Goal: Information Seeking & Learning: Compare options

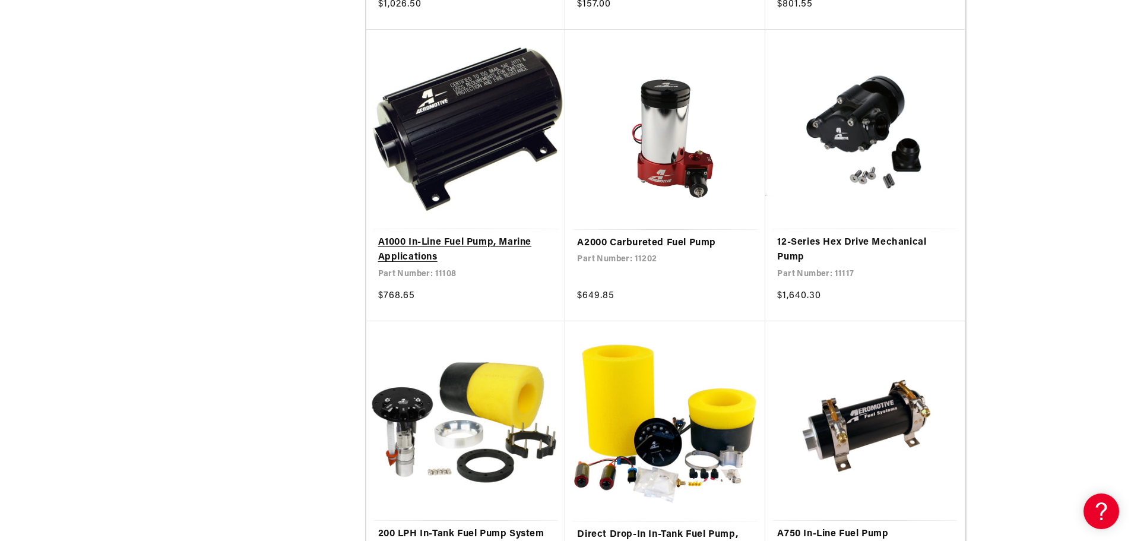
scroll to position [1543, 0]
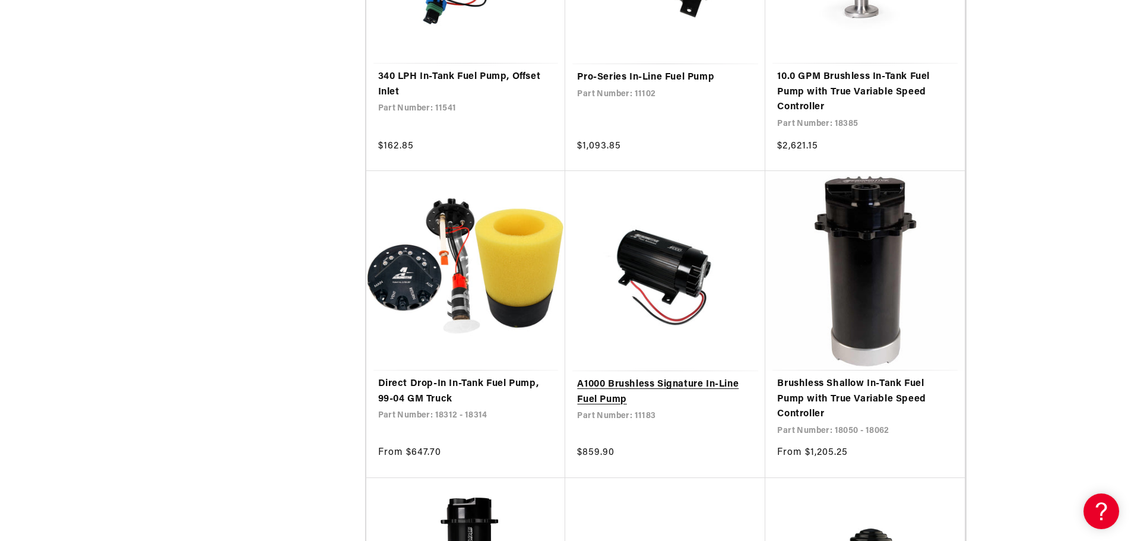
scroll to position [3028, 0]
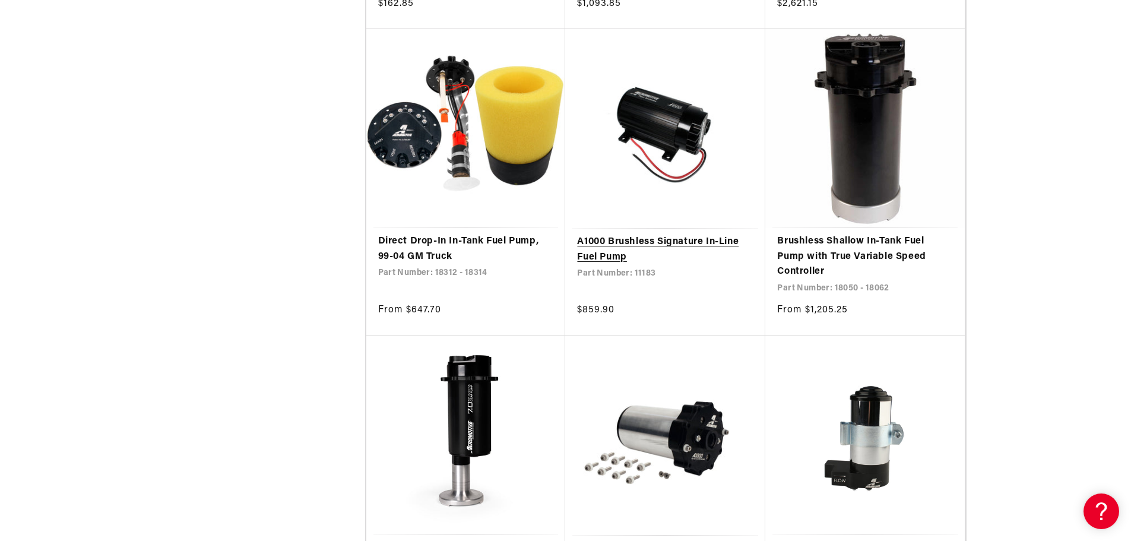
click at [669, 237] on link "A1000 Brushless Signature In-Line Fuel Pump" at bounding box center [665, 249] width 176 height 30
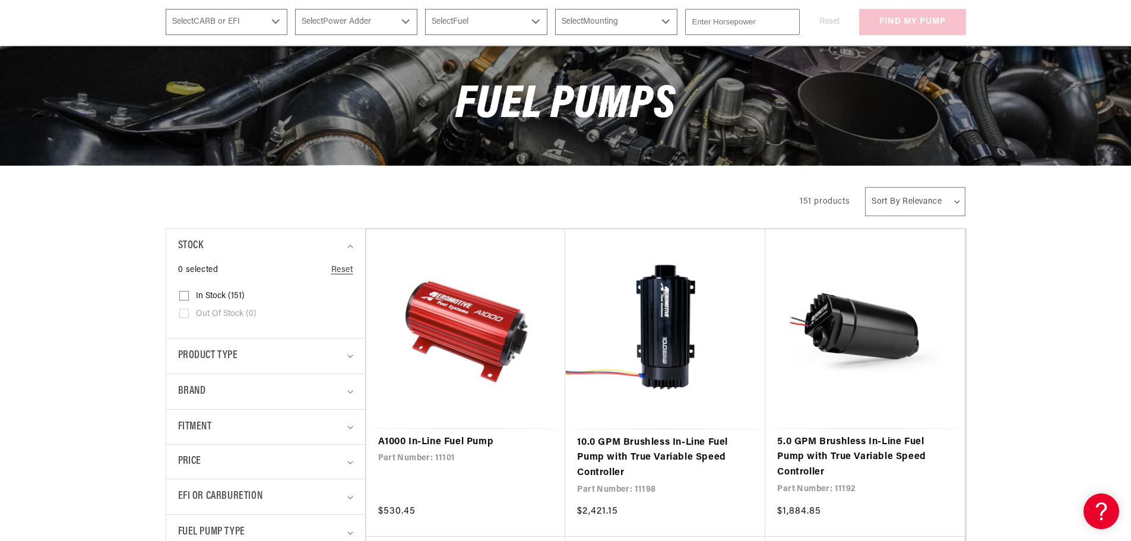
scroll to position [0, 0]
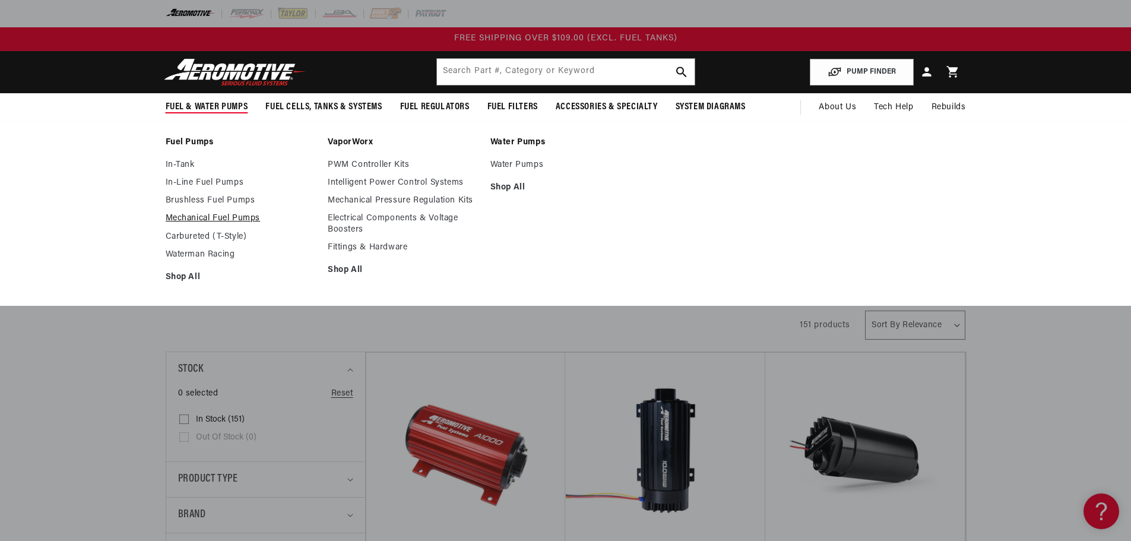
click at [208, 220] on link "Mechanical Fuel Pumps" at bounding box center [241, 218] width 151 height 11
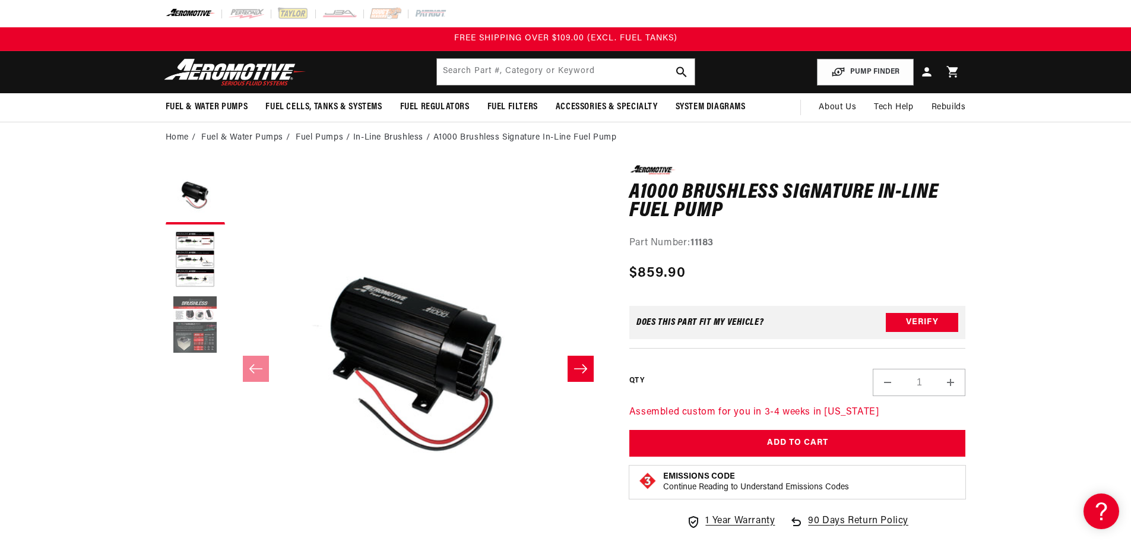
click at [208, 315] on button "Load image 3 in gallery view" at bounding box center [195, 325] width 59 height 59
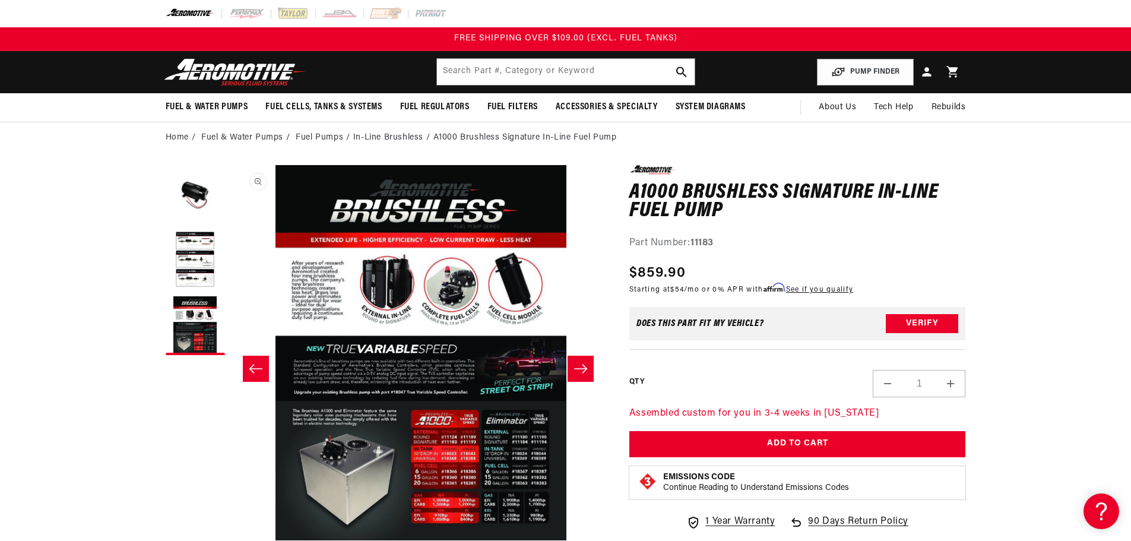
scroll to position [0, 750]
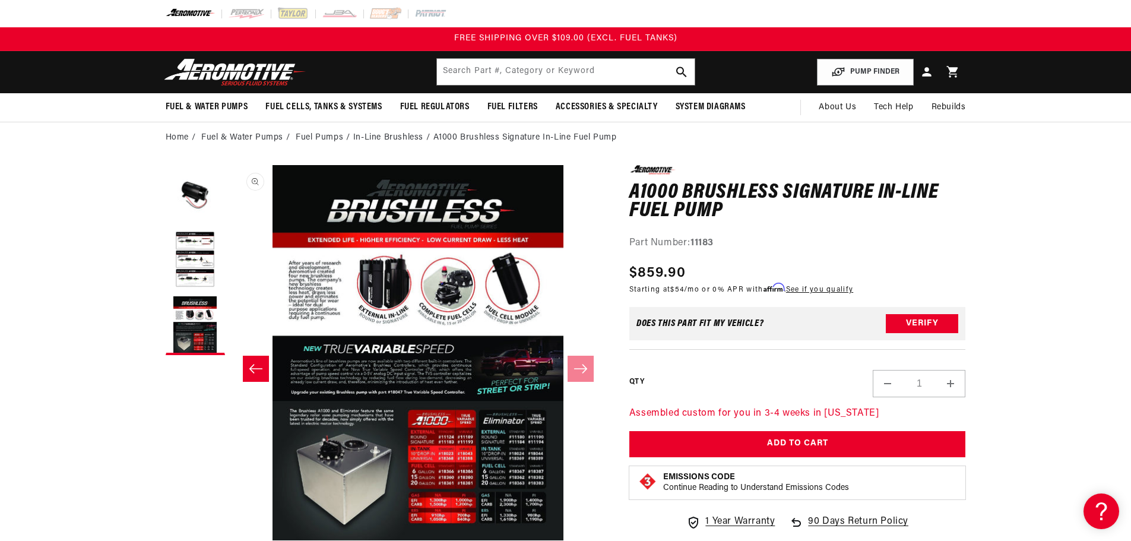
click at [230, 531] on button "Open media 3 in modal" at bounding box center [230, 540] width 0 height 0
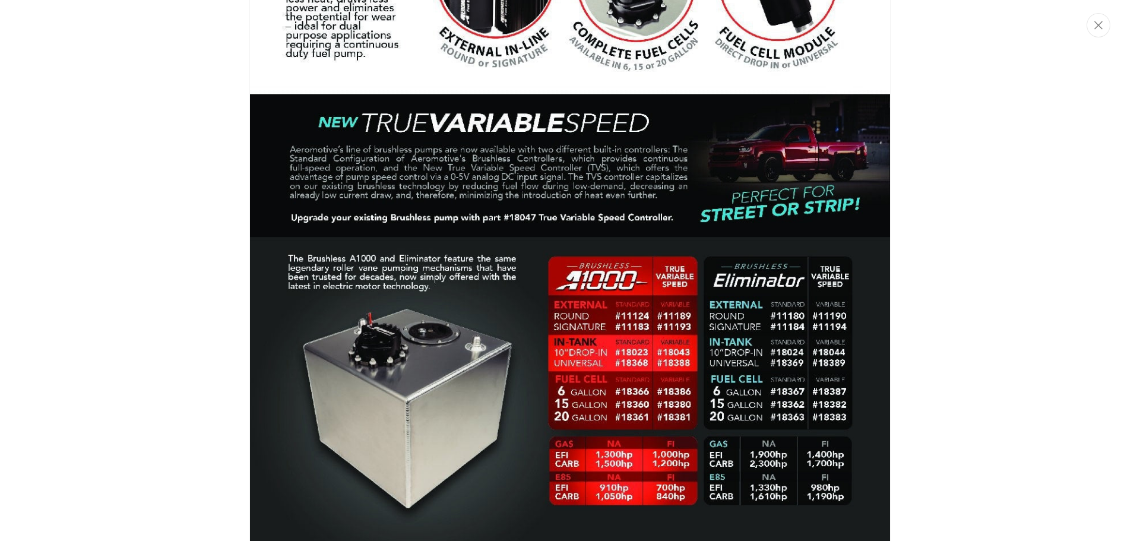
scroll to position [1656, 0]
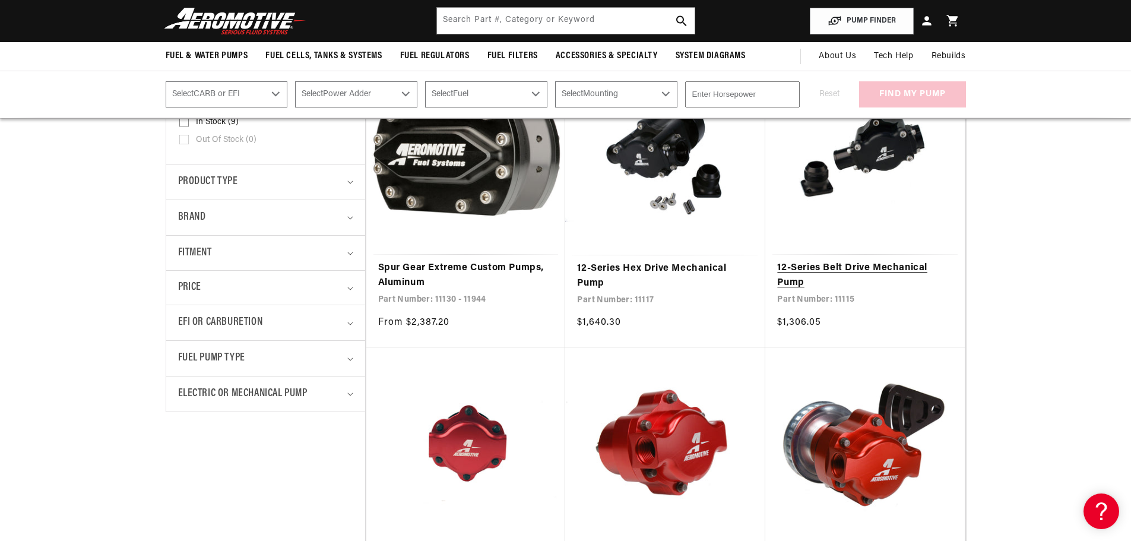
scroll to position [297, 0]
click at [819, 268] on link "12-Series Belt Drive Mechanical Pump" at bounding box center [865, 276] width 176 height 30
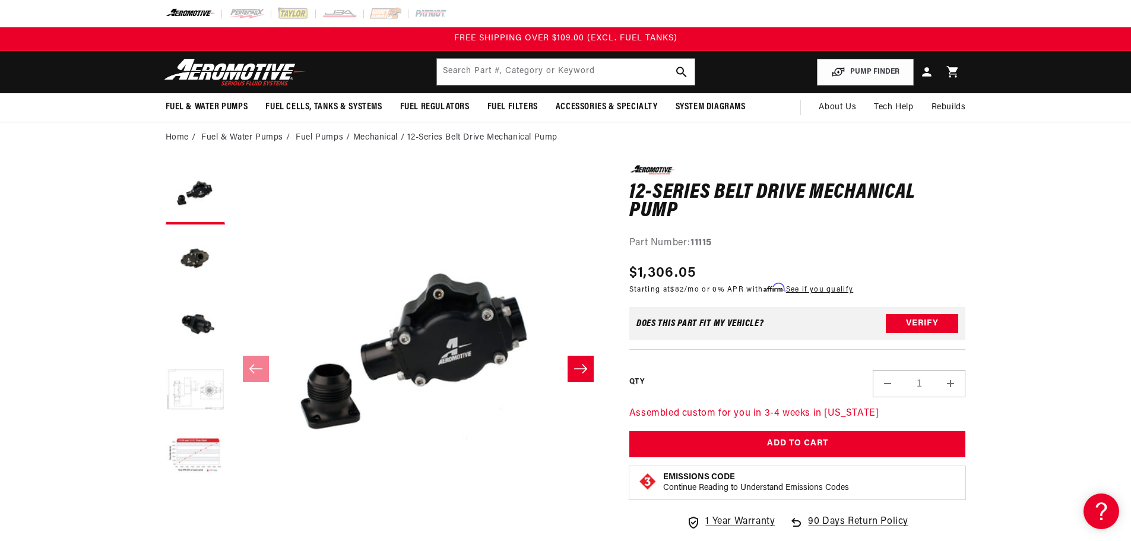
click at [211, 391] on button "Load image 4 in gallery view" at bounding box center [195, 390] width 59 height 59
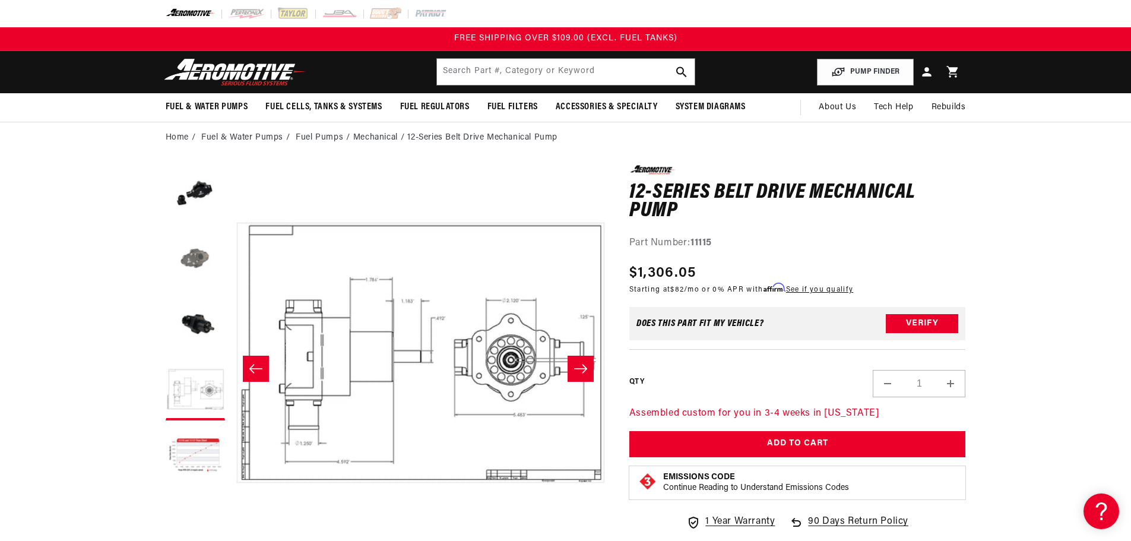
click at [215, 257] on button "Load image 2 in gallery view" at bounding box center [195, 259] width 59 height 59
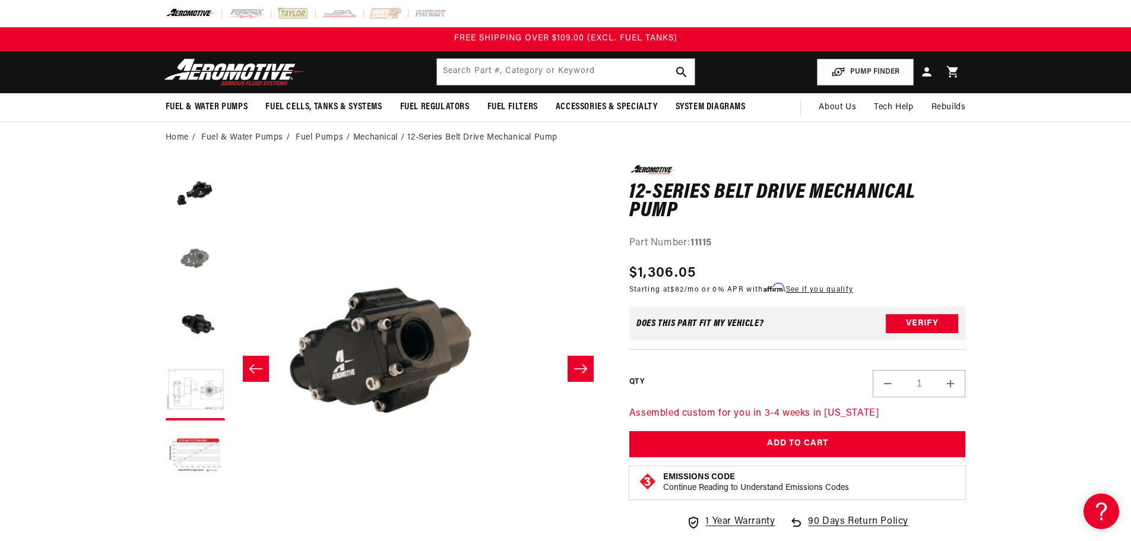
scroll to position [0, 375]
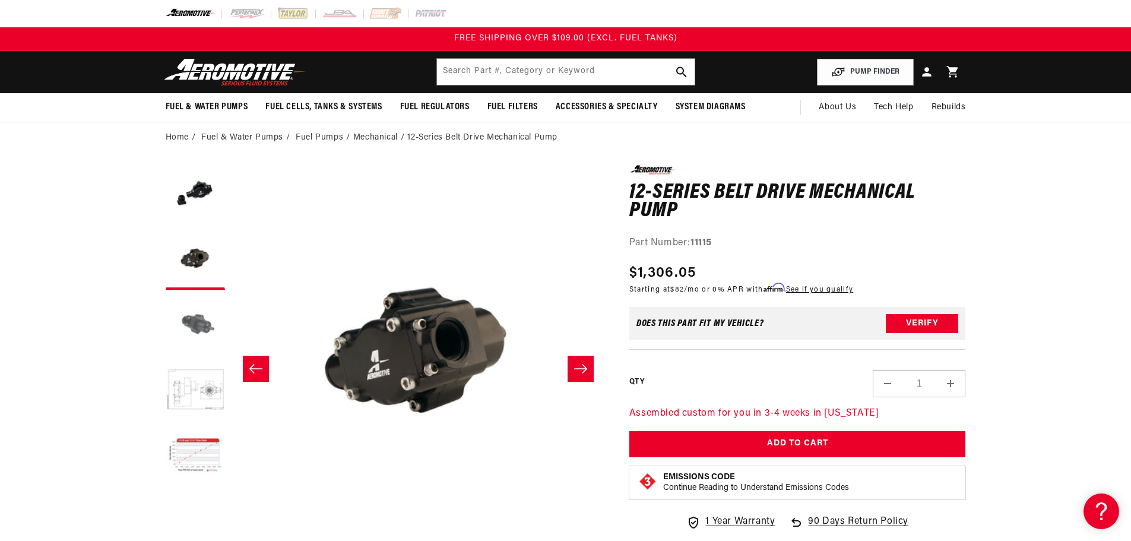
click at [204, 337] on button "Load image 3 in gallery view" at bounding box center [195, 325] width 59 height 59
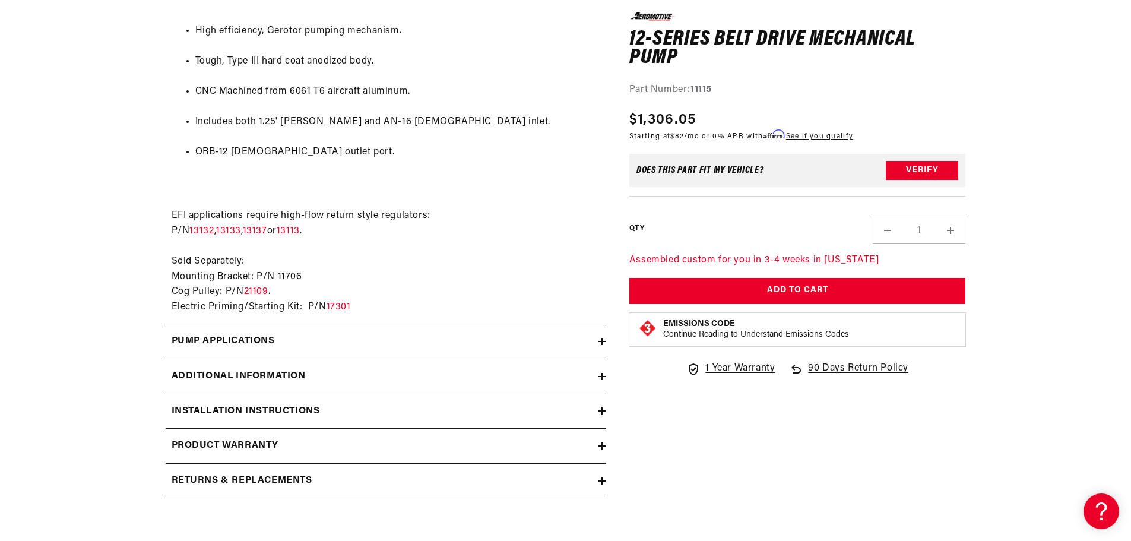
scroll to position [1069, 0]
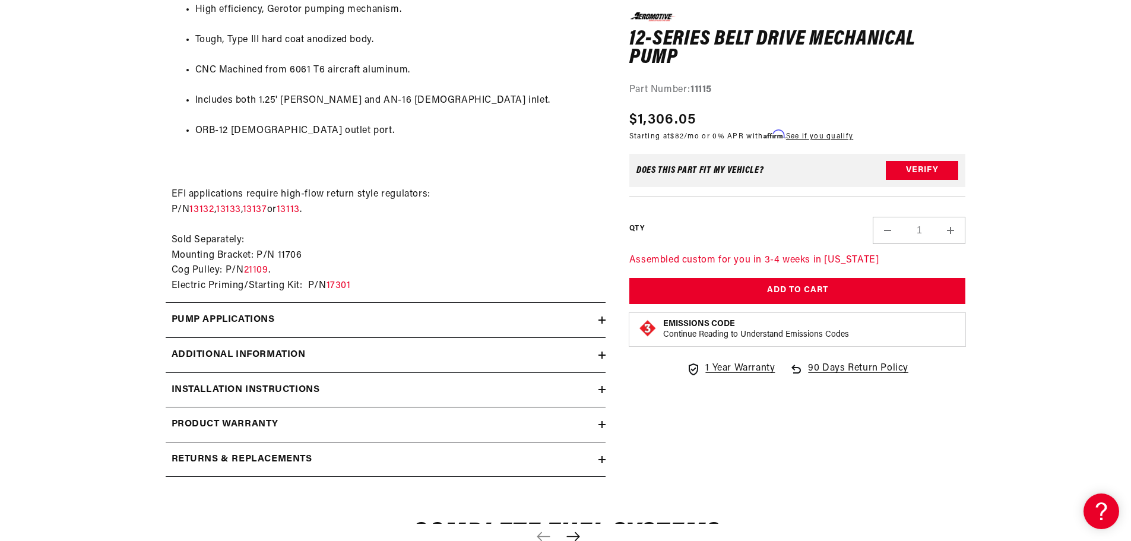
click at [601, 309] on summary "Pump Applications" at bounding box center [386, 320] width 440 height 34
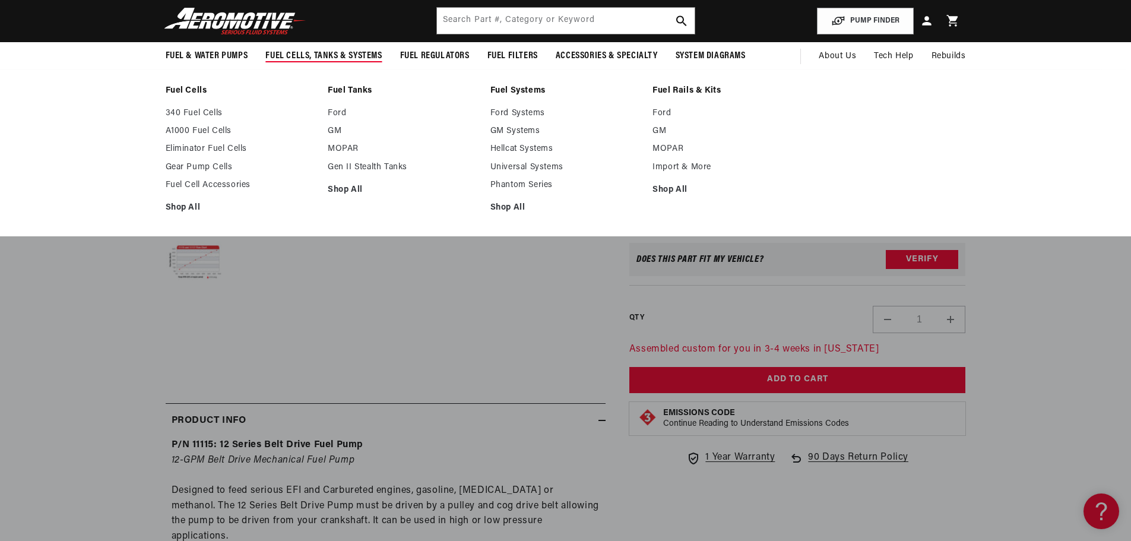
scroll to position [0, 0]
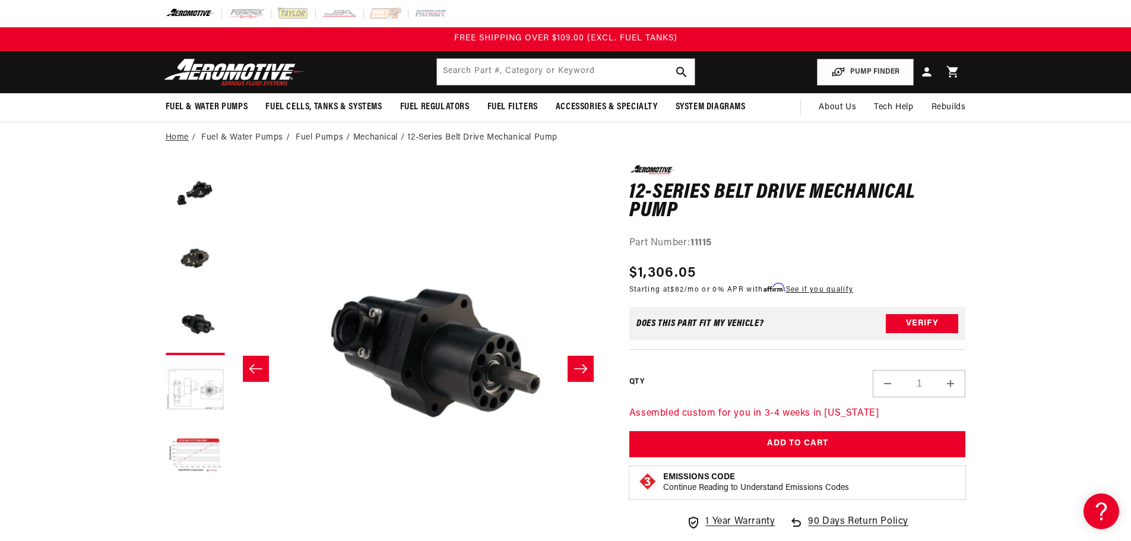
click at [177, 132] on link "Home" at bounding box center [177, 137] width 23 height 13
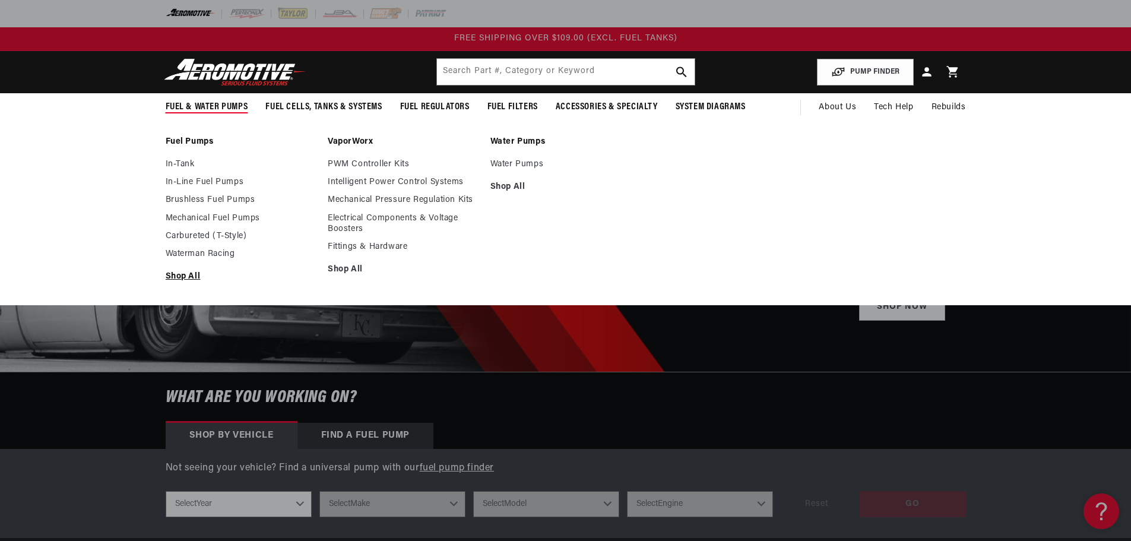
click at [190, 275] on link "Shop All" at bounding box center [241, 276] width 151 height 11
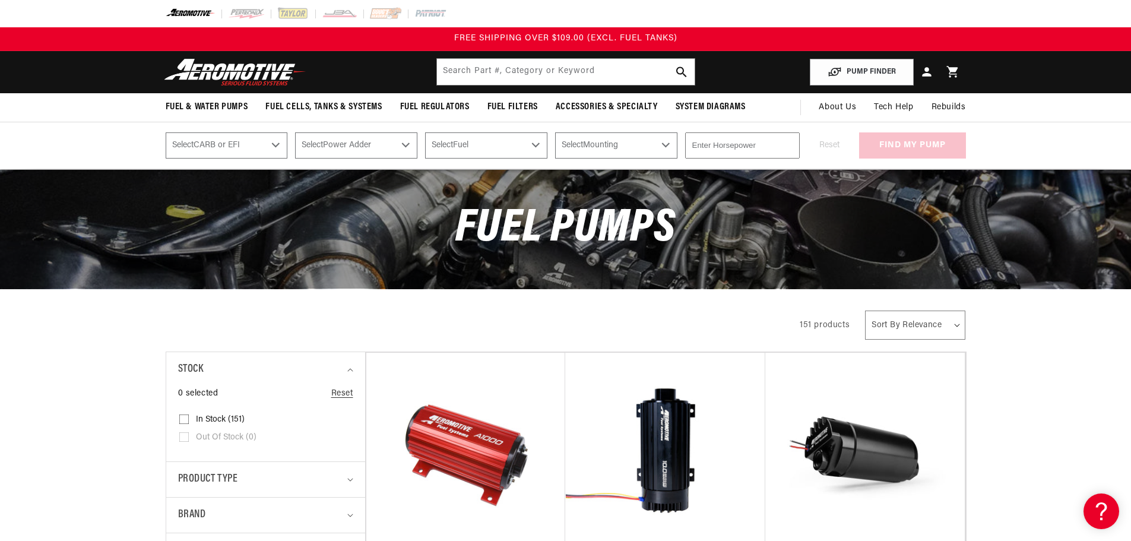
click at [246, 148] on select "Select CARB or EFI Carbureted Fuel Injected" at bounding box center [227, 145] width 122 height 26
select select "Fuel-Injected"
click at [166, 132] on select "Select CARB or EFI Carbureted Fuel Injected" at bounding box center [227, 145] width 122 height 26
select select "Fuel-Injected"
click at [332, 150] on select "Select Power Adder No - Naturally Aspirated Yes - Forced Induction" at bounding box center [356, 145] width 122 height 26
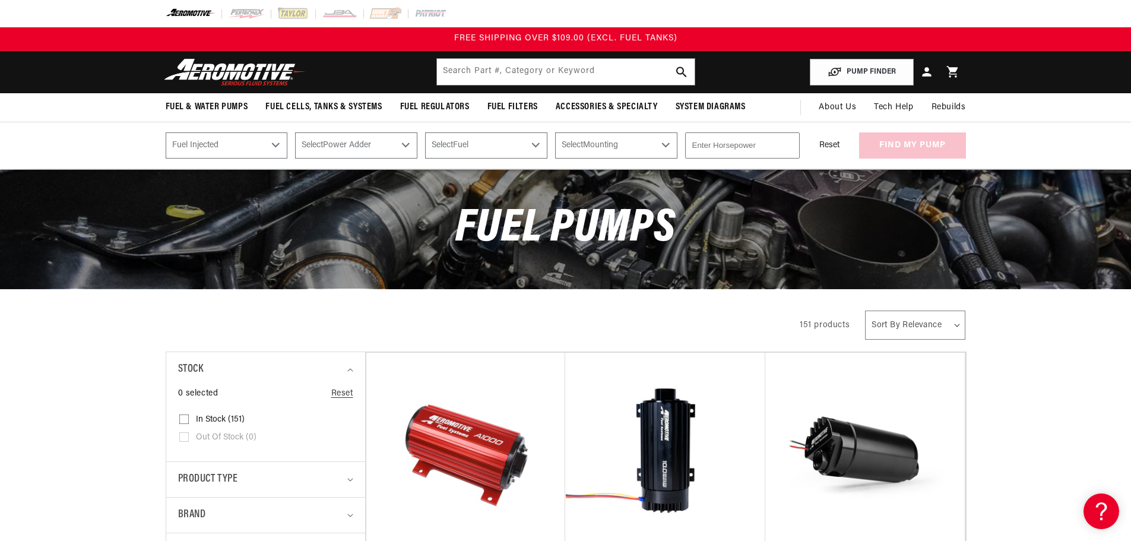
select select "Yes-Forced-Induction"
click at [295, 132] on select "Select Power Adder No - Naturally Aspirated Yes - Forced Induction" at bounding box center [356, 145] width 122 height 26
select select "Yes-Forced-Induction"
click at [499, 150] on select "Select Fuel E85 Gas" at bounding box center [486, 145] width 122 height 26
select select "E85"
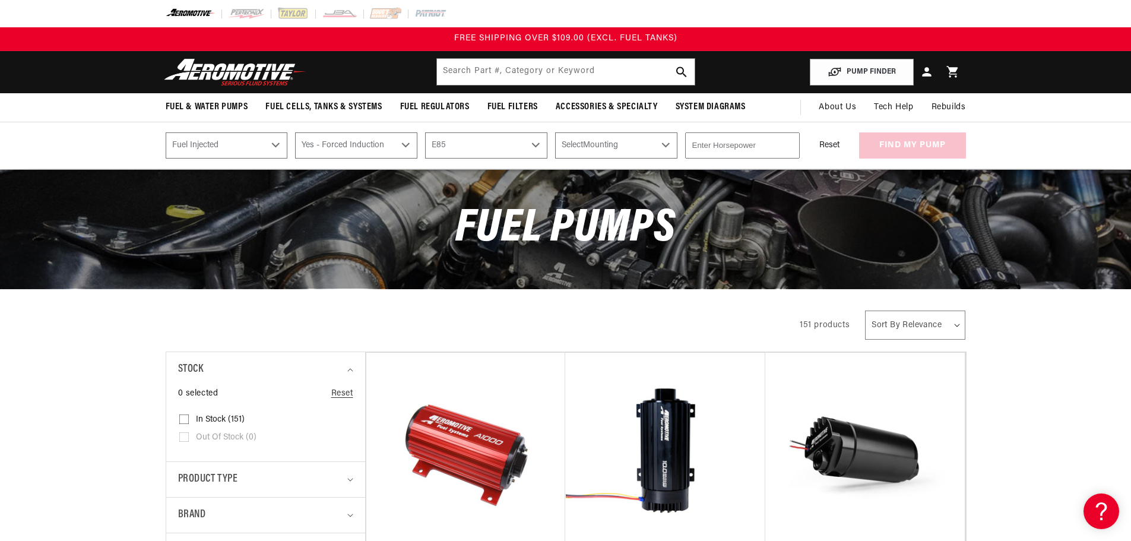
click at [425, 132] on select "Select Fuel E85 Gas" at bounding box center [486, 145] width 122 height 26
select select "E85"
click at [610, 152] on select "Select Mounting External In-Tank" at bounding box center [616, 145] width 122 height 26
select select "External"
click at [555, 132] on select "Select Mounting External In-Tank" at bounding box center [616, 145] width 122 height 26
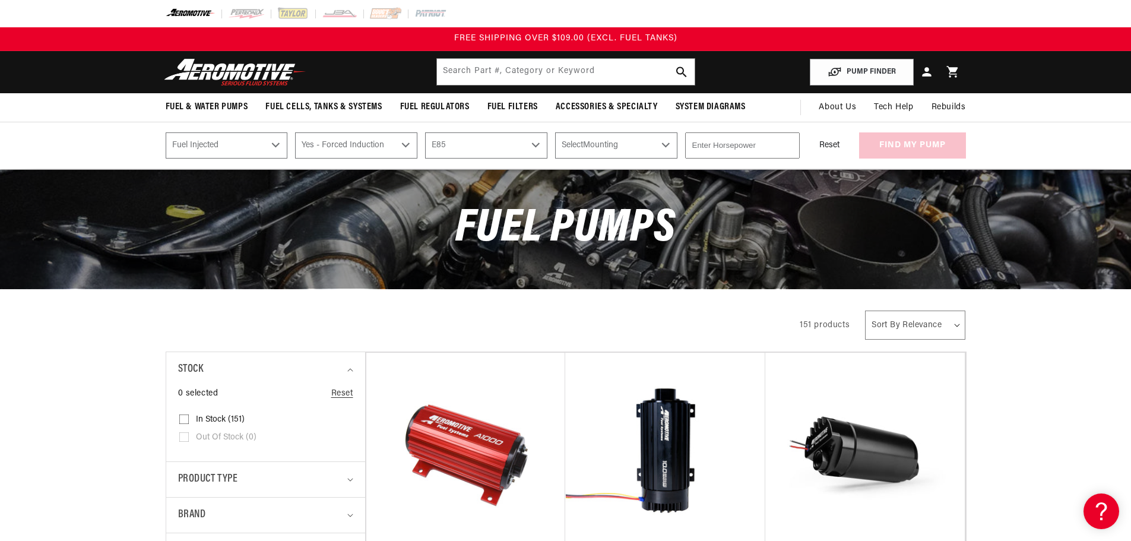
select select "External"
click at [721, 141] on input "number" at bounding box center [742, 145] width 115 height 26
type input "2000"
click at [955, 142] on div "Reset find my pump" at bounding box center [886, 145] width 158 height 26
click at [940, 145] on button "find my pump" at bounding box center [912, 145] width 107 height 27
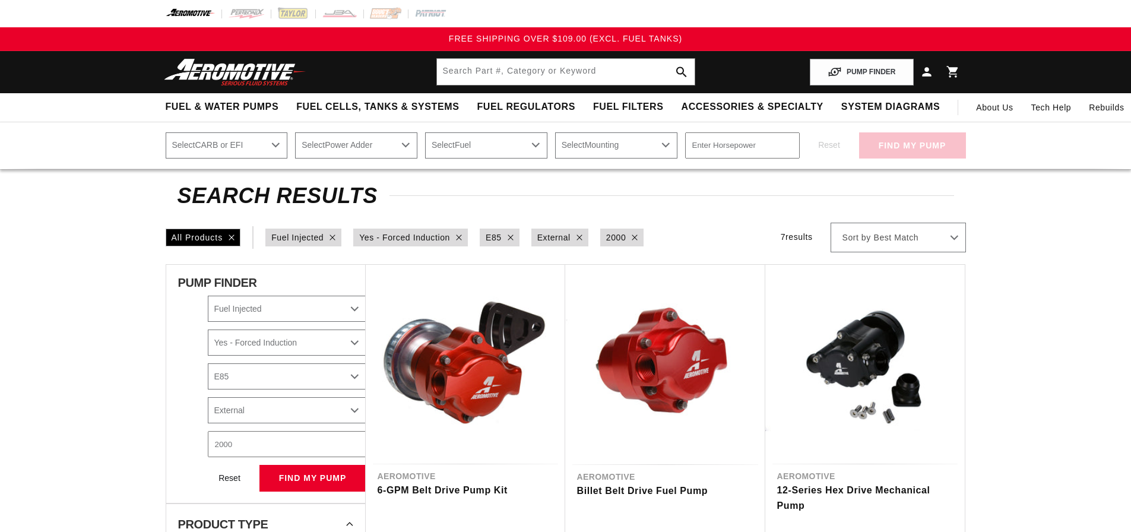
select select "Fuel-Injected"
select select "Yes-Forced-Induction"
select select "E85"
select select "External"
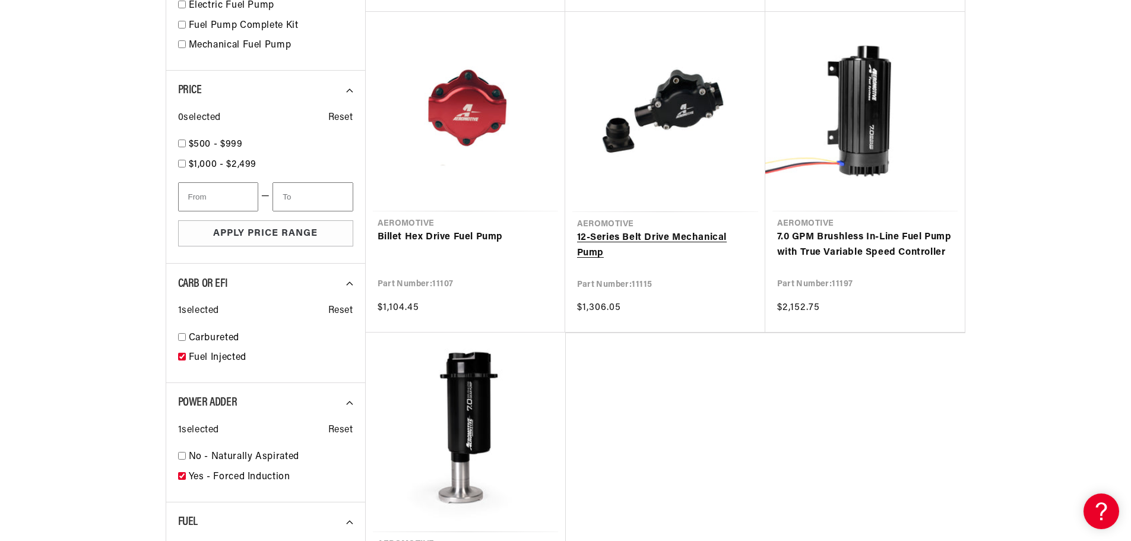
scroll to position [653, 0]
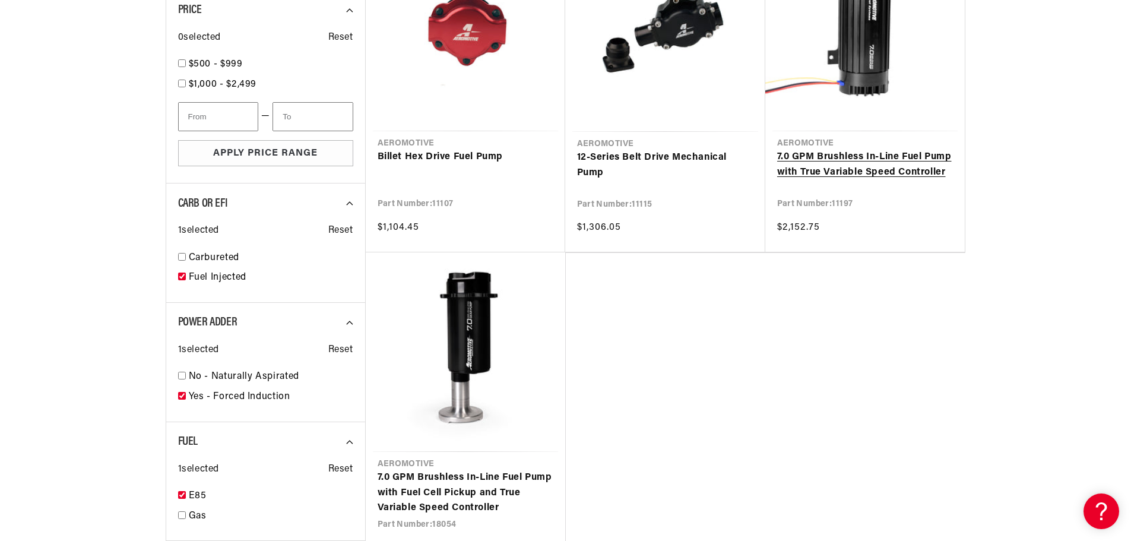
click at [832, 165] on link "7.0 GPM Brushless In-Line Fuel Pump with True Variable Speed Controller" at bounding box center [865, 165] width 176 height 30
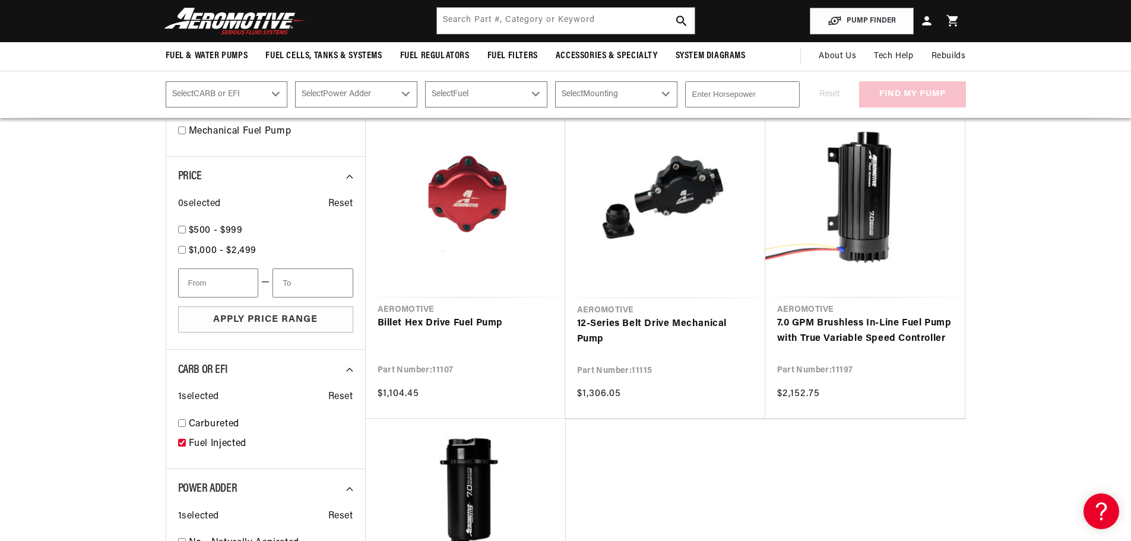
scroll to position [475, 0]
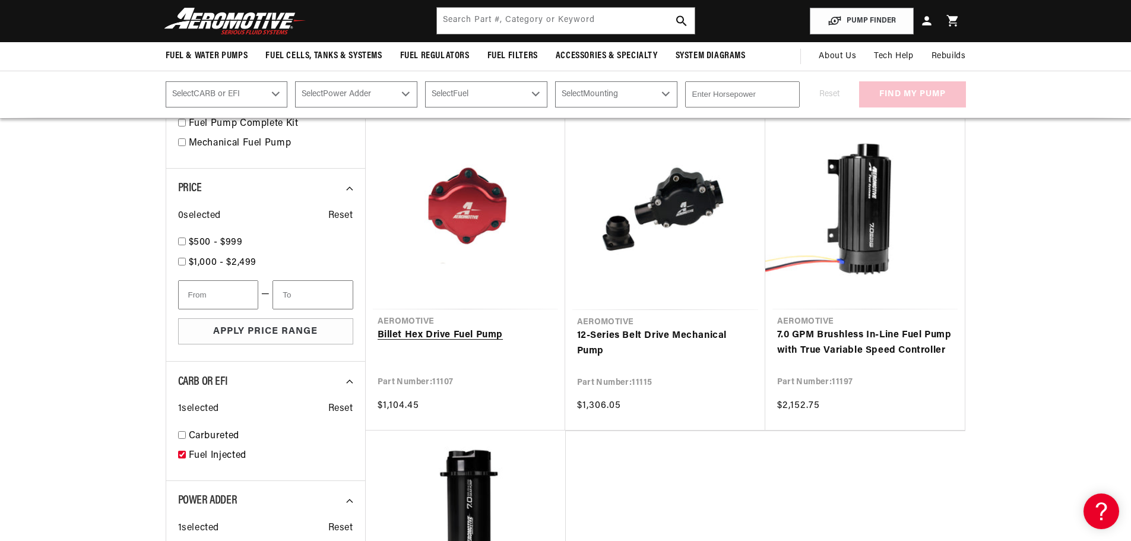
click at [467, 333] on link "Billet Hex Drive Fuel Pump" at bounding box center [466, 335] width 176 height 15
click at [646, 334] on link "12-Series Belt Drive Mechanical Pump" at bounding box center [665, 343] width 176 height 30
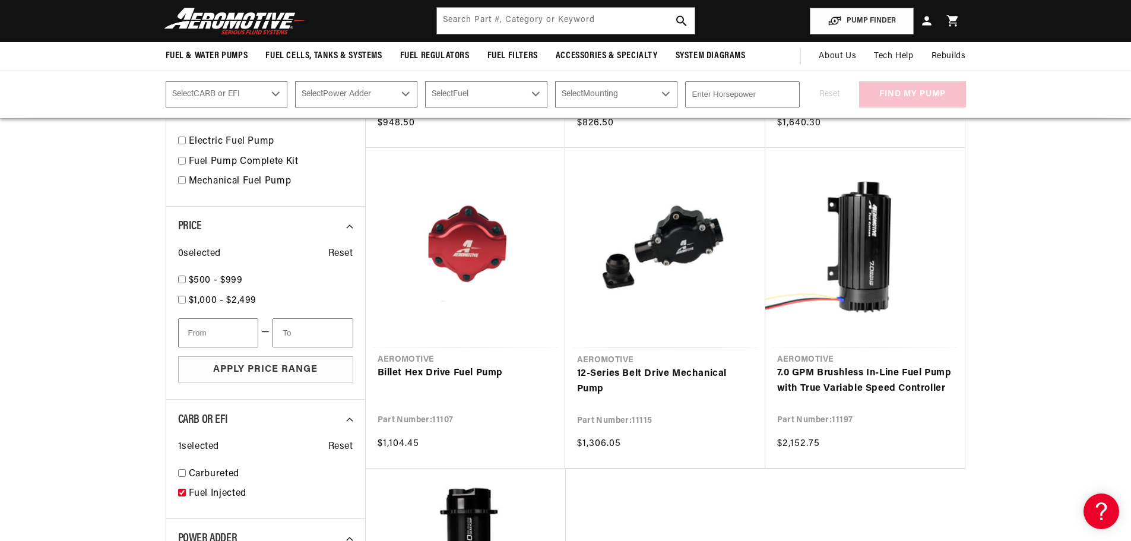
scroll to position [416, 0]
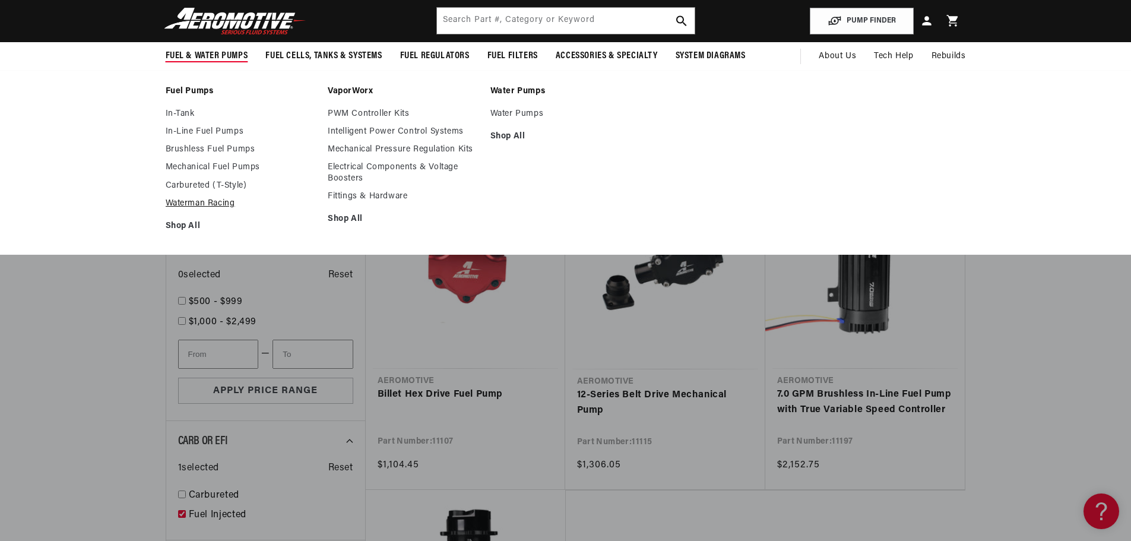
click at [211, 198] on link "Waterman Racing" at bounding box center [241, 203] width 151 height 11
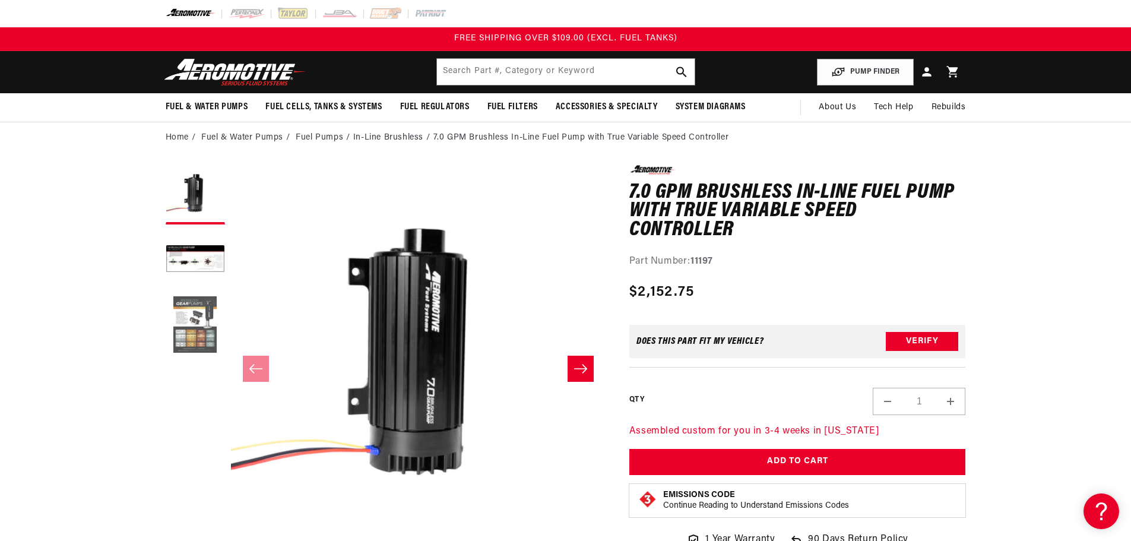
click at [189, 317] on button "Load image 3 in gallery view" at bounding box center [195, 325] width 59 height 59
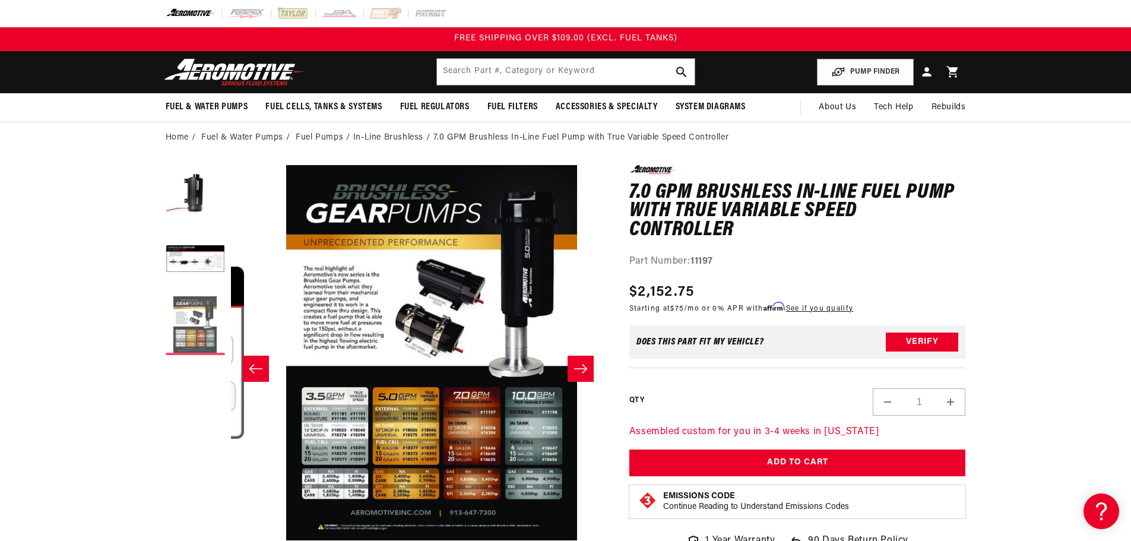
scroll to position [0, 750]
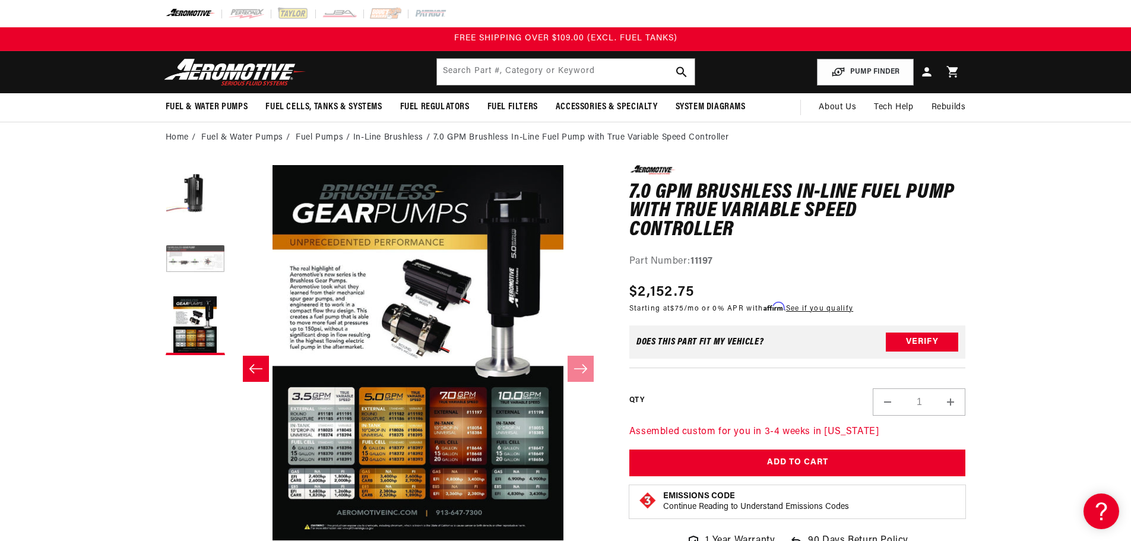
click at [205, 253] on button "Load image 2 in gallery view" at bounding box center [195, 259] width 59 height 59
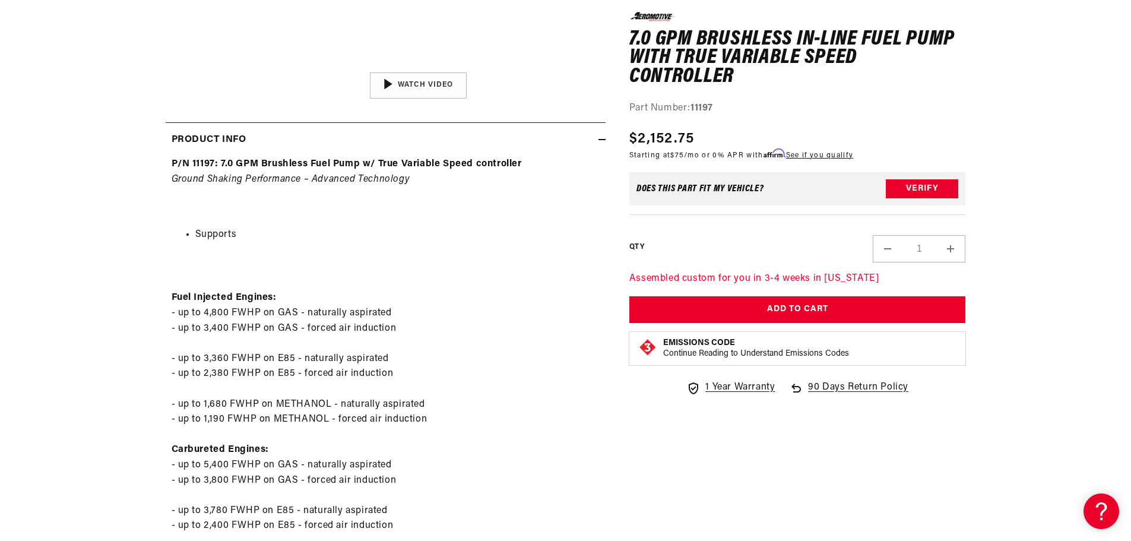
scroll to position [475, 0]
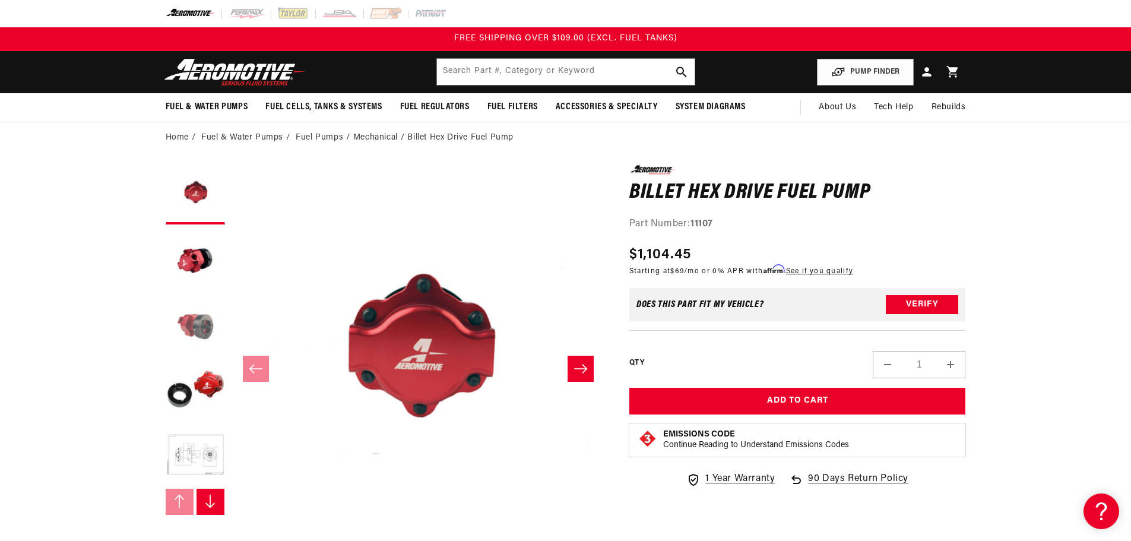
click at [201, 333] on button "Load image 3 in gallery view" at bounding box center [195, 325] width 59 height 59
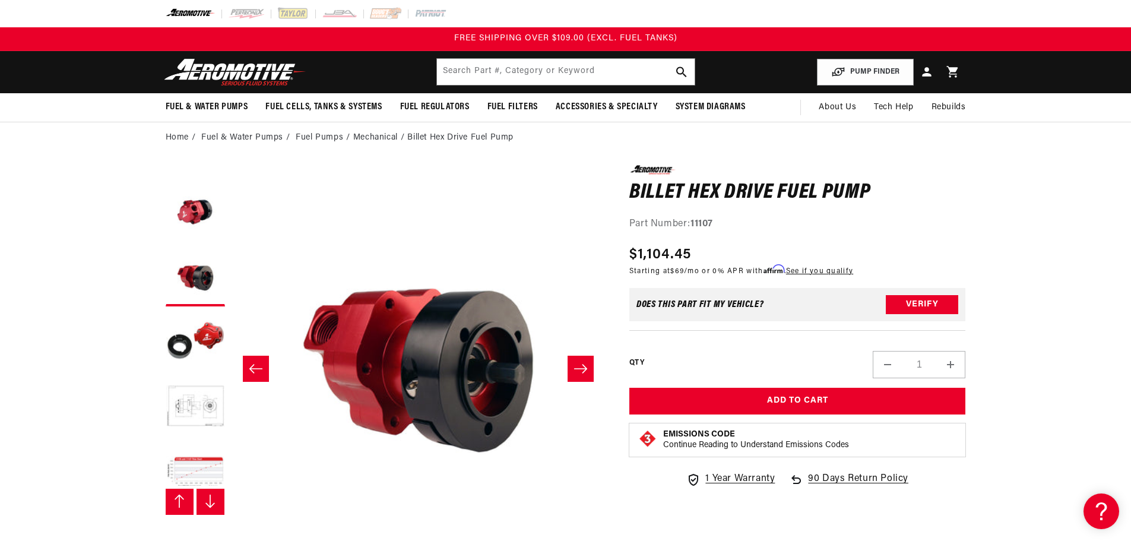
scroll to position [131, 0]
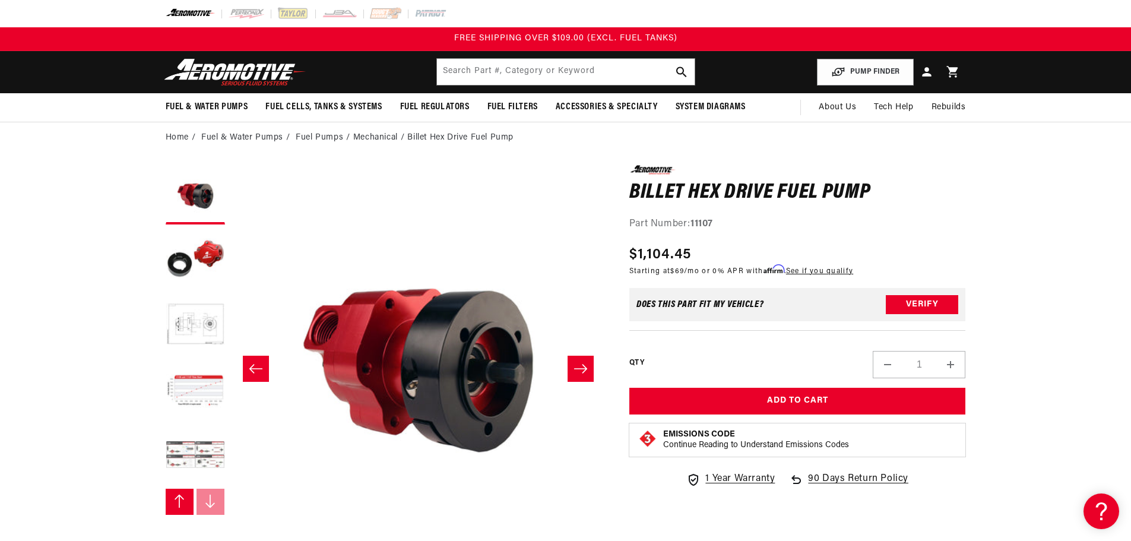
click at [208, 455] on button "Load image 7 in gallery view" at bounding box center [195, 455] width 59 height 59
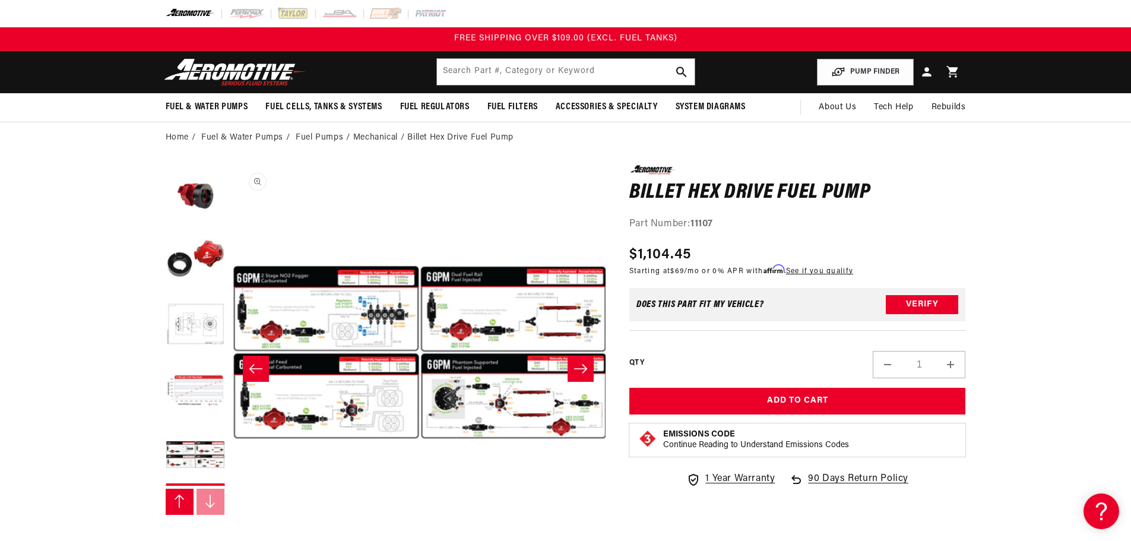
scroll to position [0, 2249]
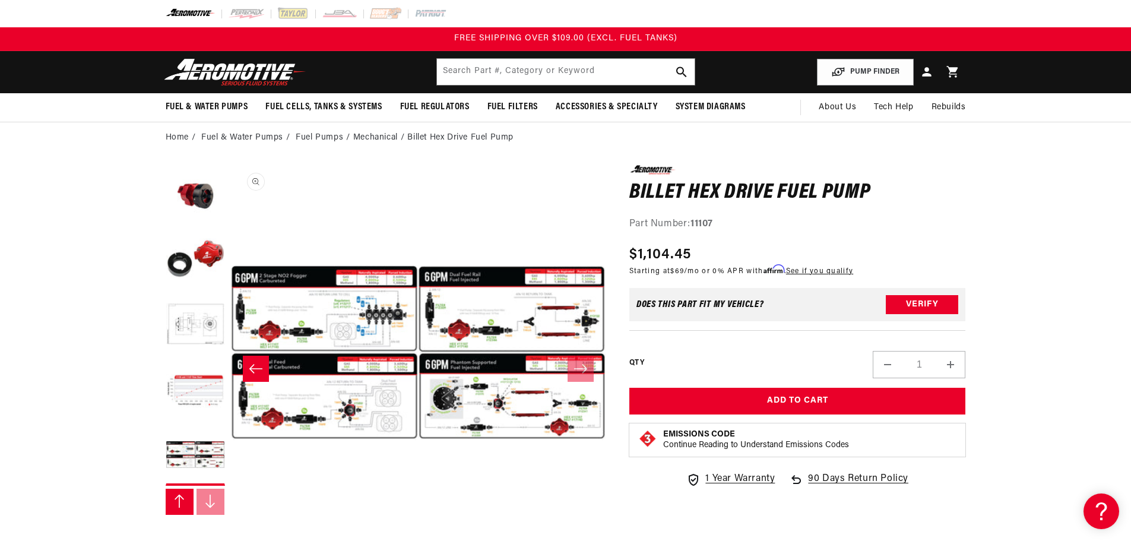
click at [231, 531] on button "Open media 7 in modal" at bounding box center [231, 540] width 0 height 0
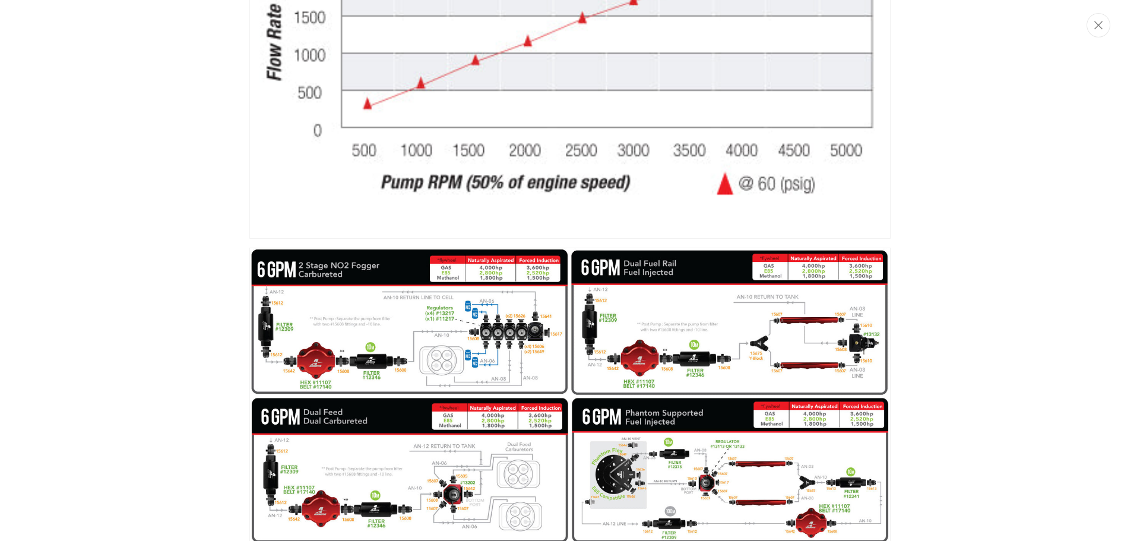
scroll to position [2456, 0]
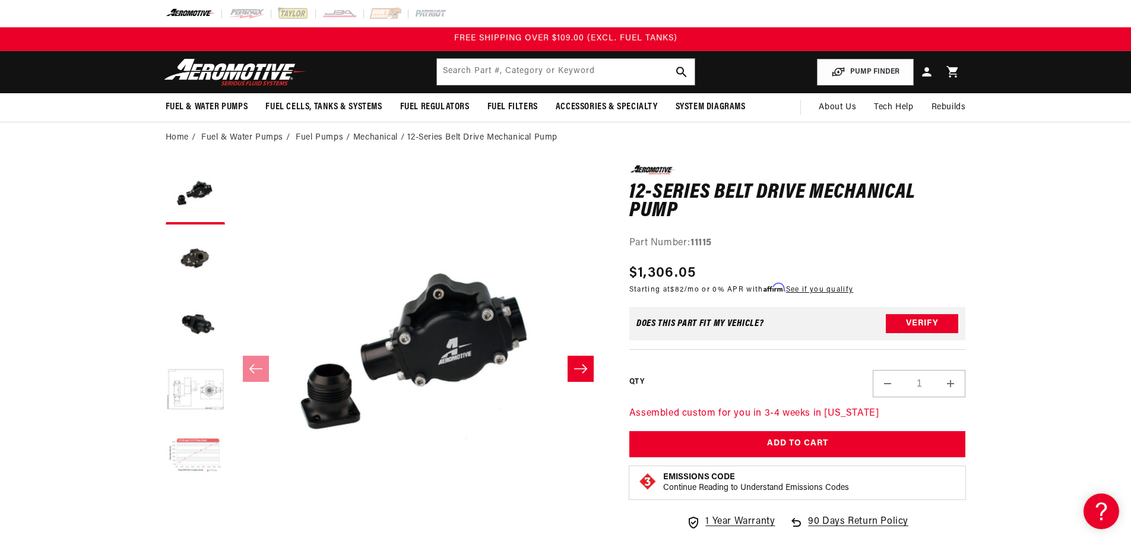
click at [215, 453] on button "Load image 5 in gallery view" at bounding box center [195, 455] width 59 height 59
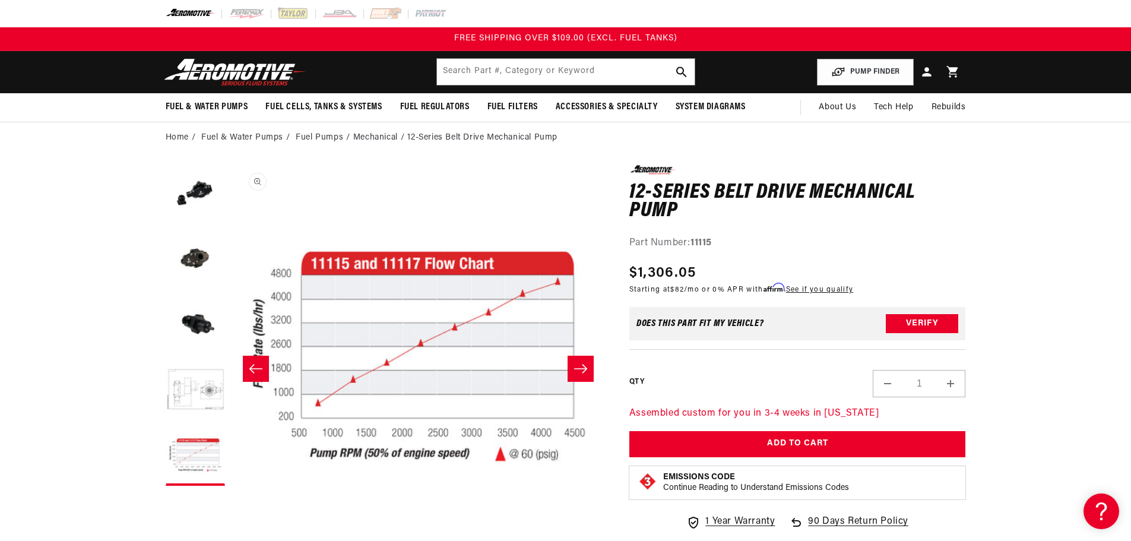
scroll to position [0, 1500]
click at [576, 366] on icon "Slide right" at bounding box center [580, 369] width 14 height 12
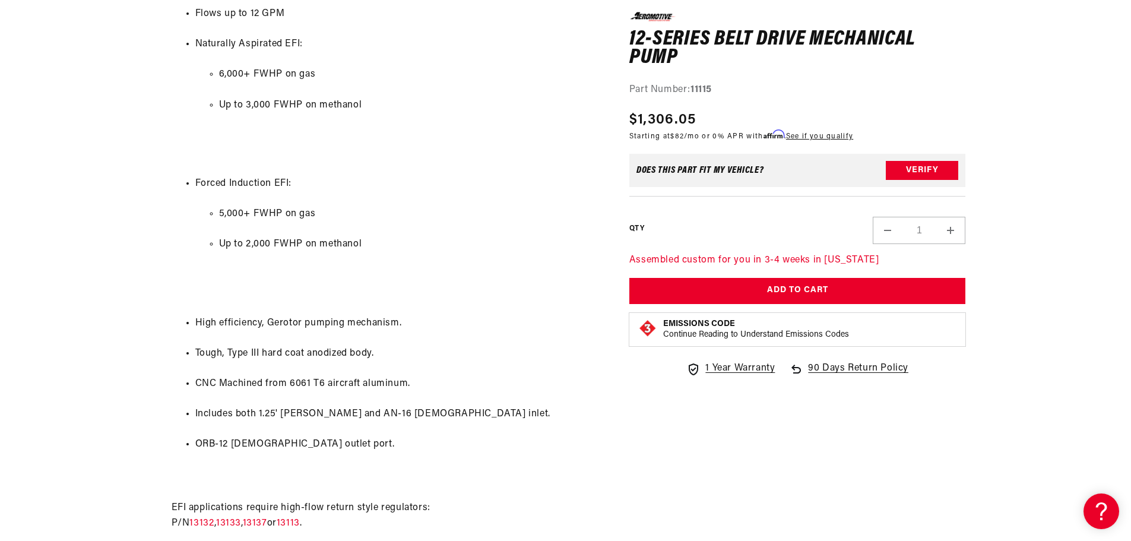
scroll to position [772, 0]
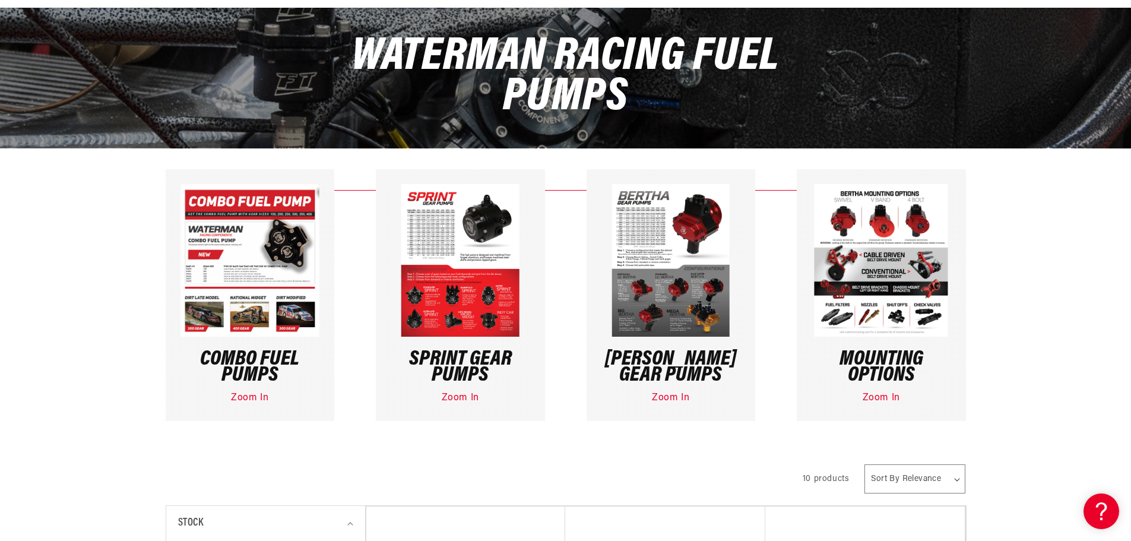
scroll to position [178, 0]
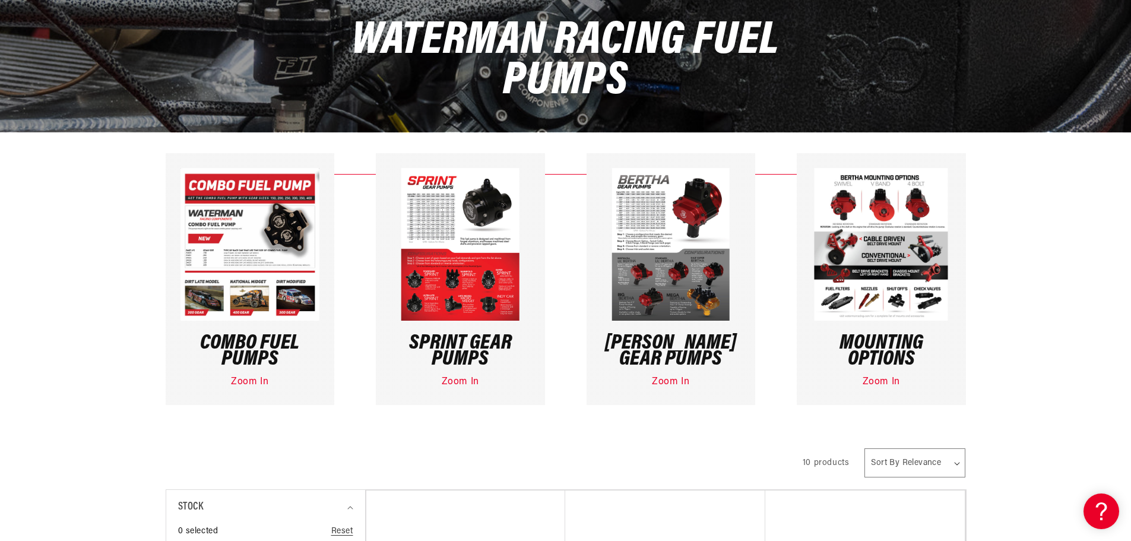
click at [274, 322] on div "Combo Fuel Pumps Zoom In" at bounding box center [250, 363] width 169 height 84
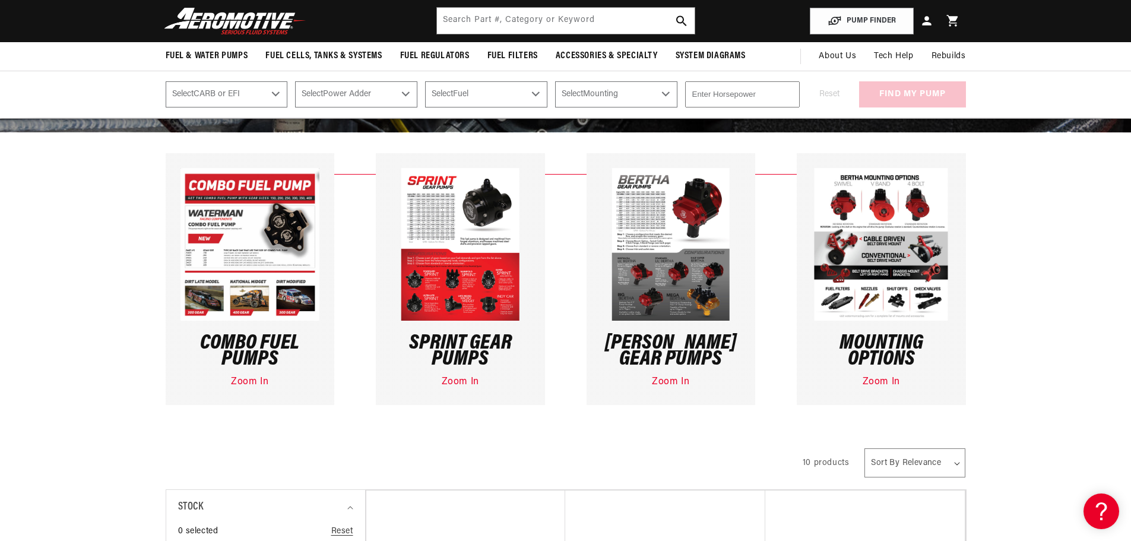
click at [845, 283] on img at bounding box center [881, 244] width 134 height 153
click at [882, 381] on link "Zoom In" at bounding box center [881, 381] width 37 height 9
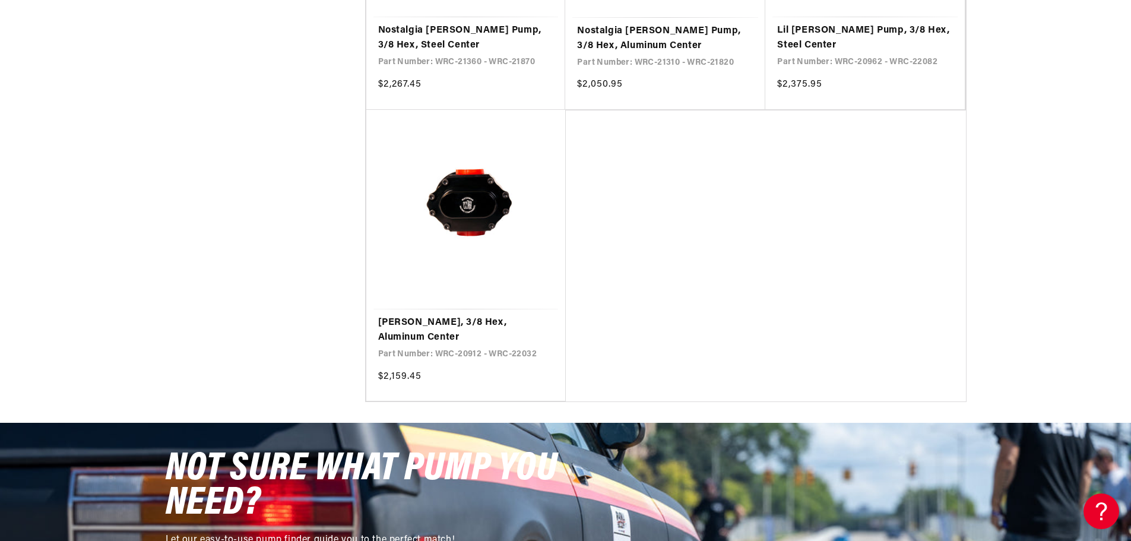
scroll to position [1425, 0]
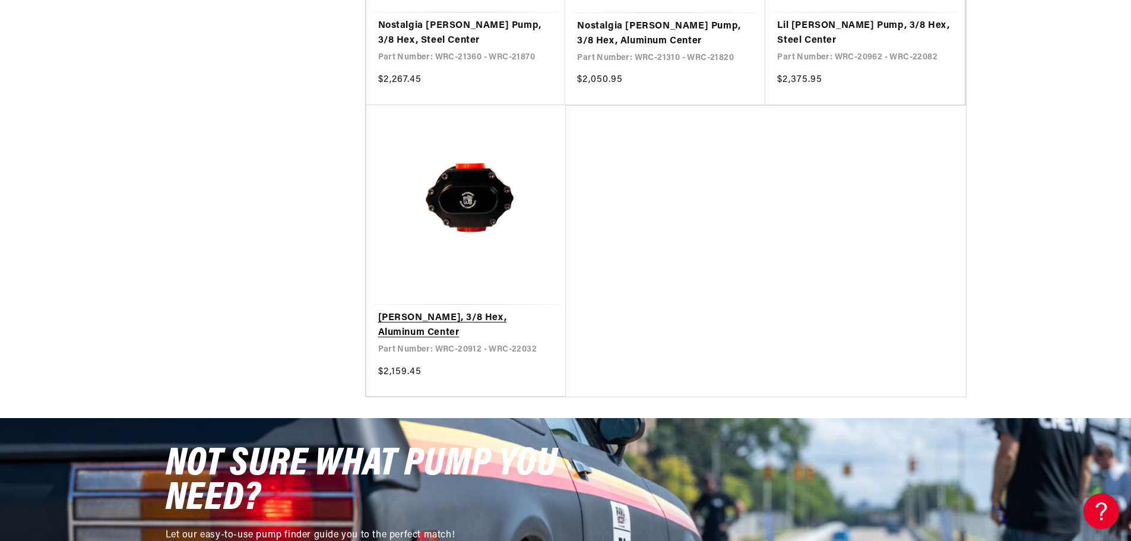
click at [504, 313] on link "[PERSON_NAME], 3/8 Hex, Aluminum Center" at bounding box center [466, 325] width 176 height 30
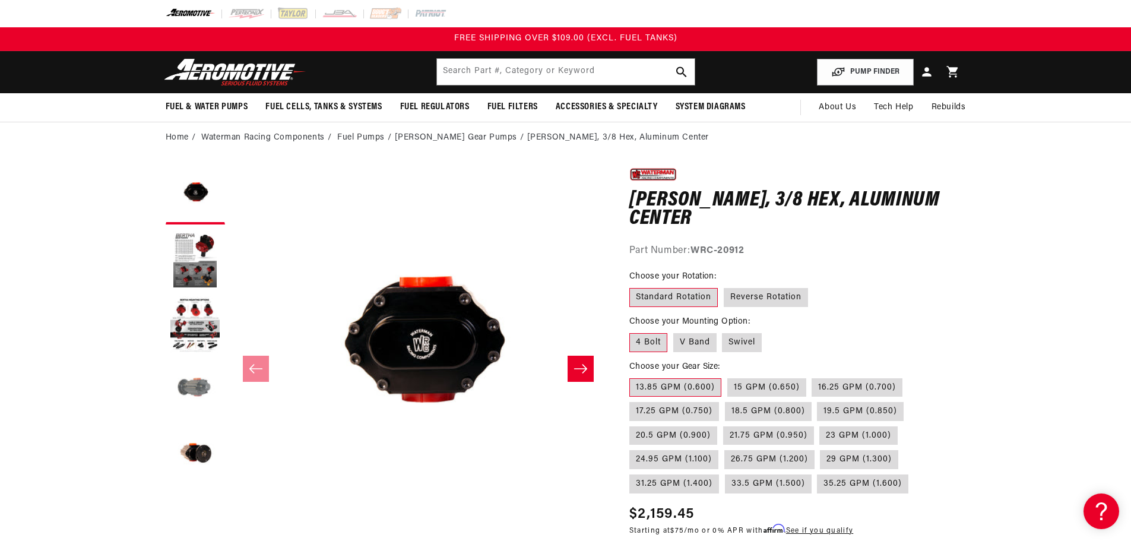
click at [199, 384] on button "Load image 4 in gallery view" at bounding box center [195, 390] width 59 height 59
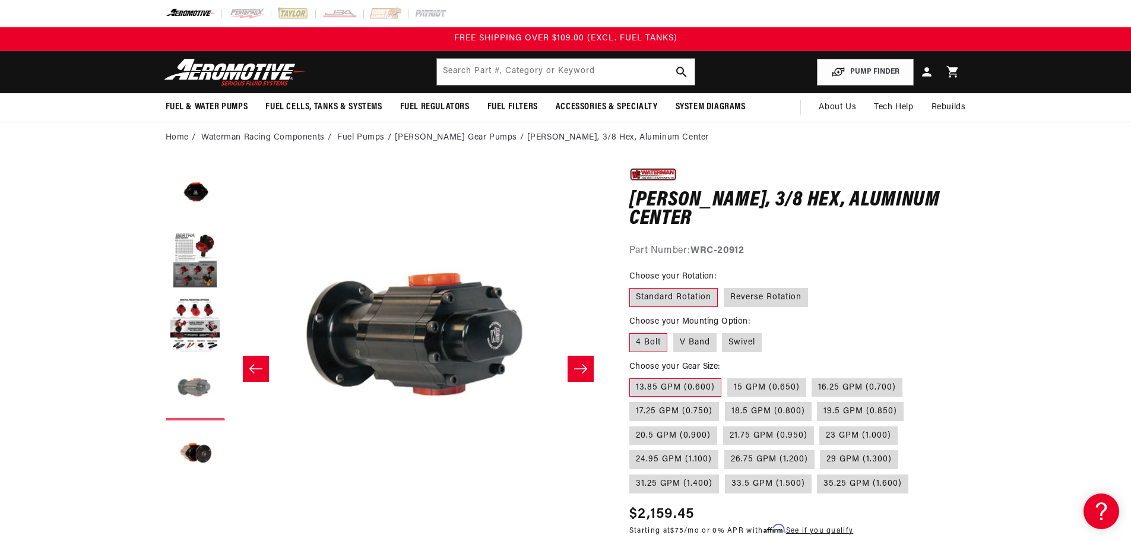
scroll to position [0, 1124]
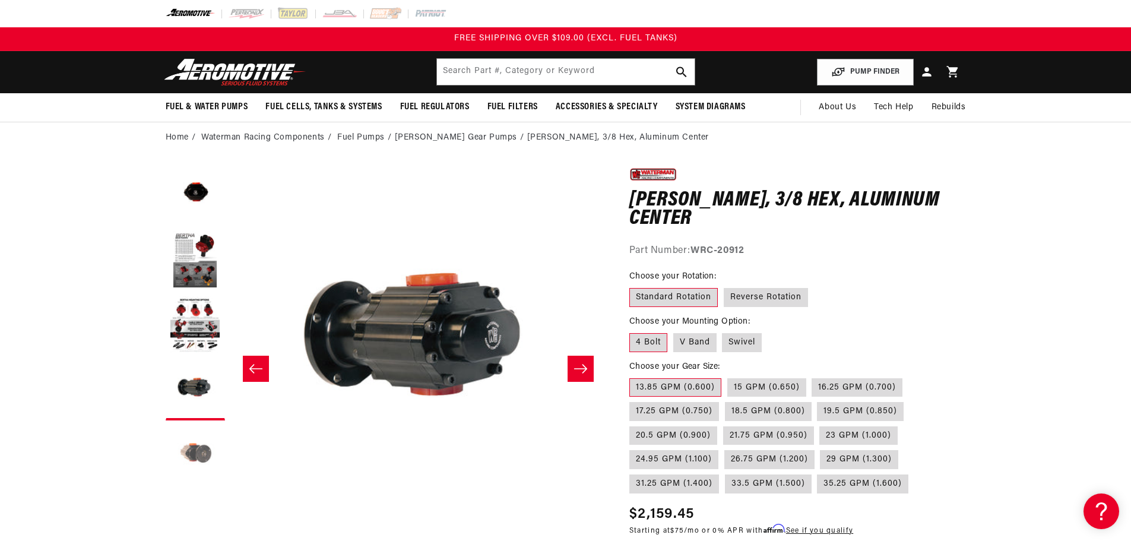
click at [199, 449] on button "Load image 5 in gallery view" at bounding box center [195, 455] width 59 height 59
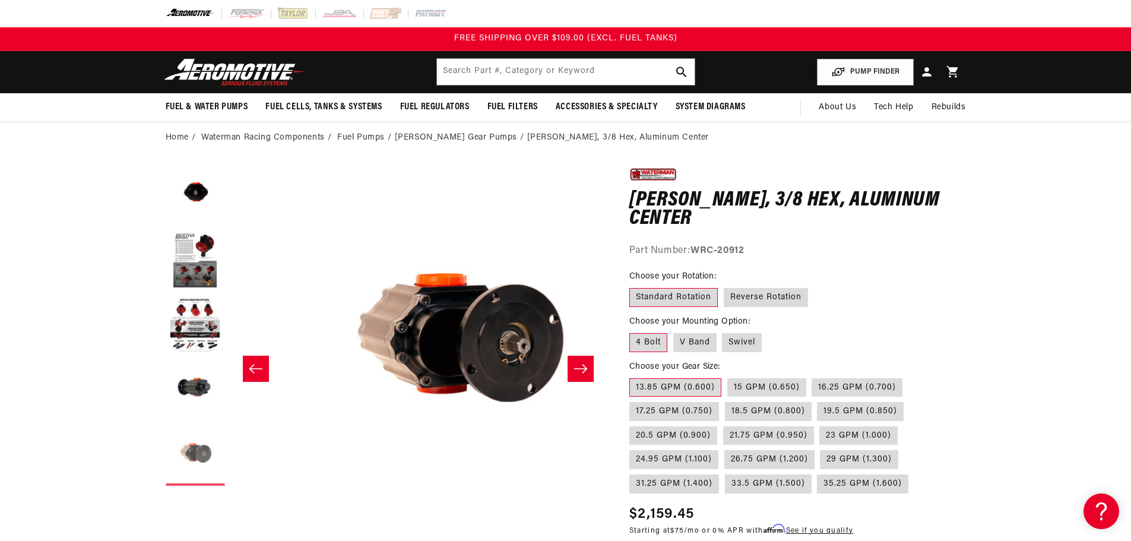
scroll to position [0, 1500]
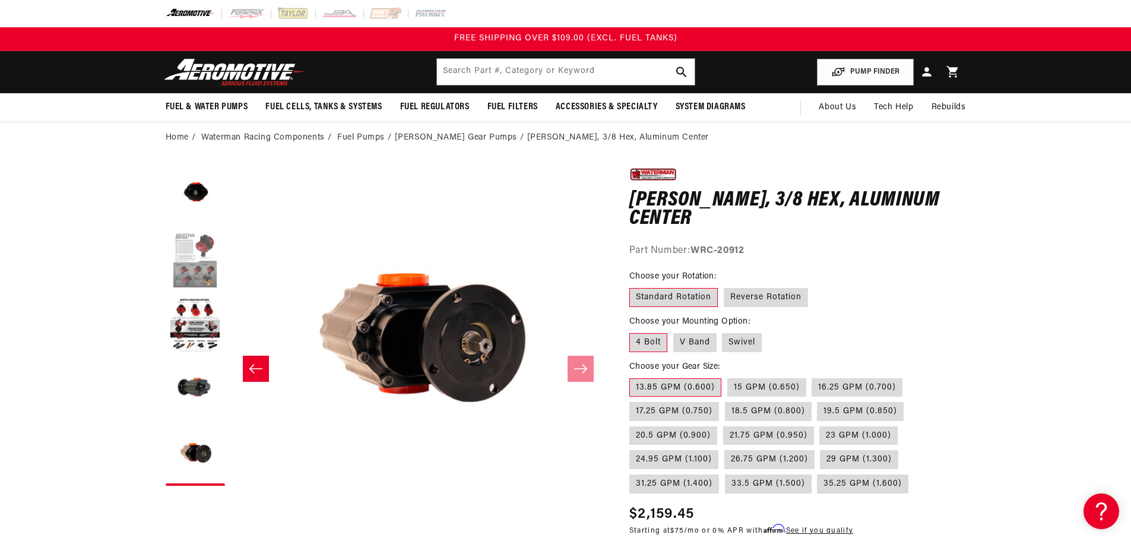
click at [209, 258] on button "Load image 2 in gallery view" at bounding box center [195, 259] width 59 height 59
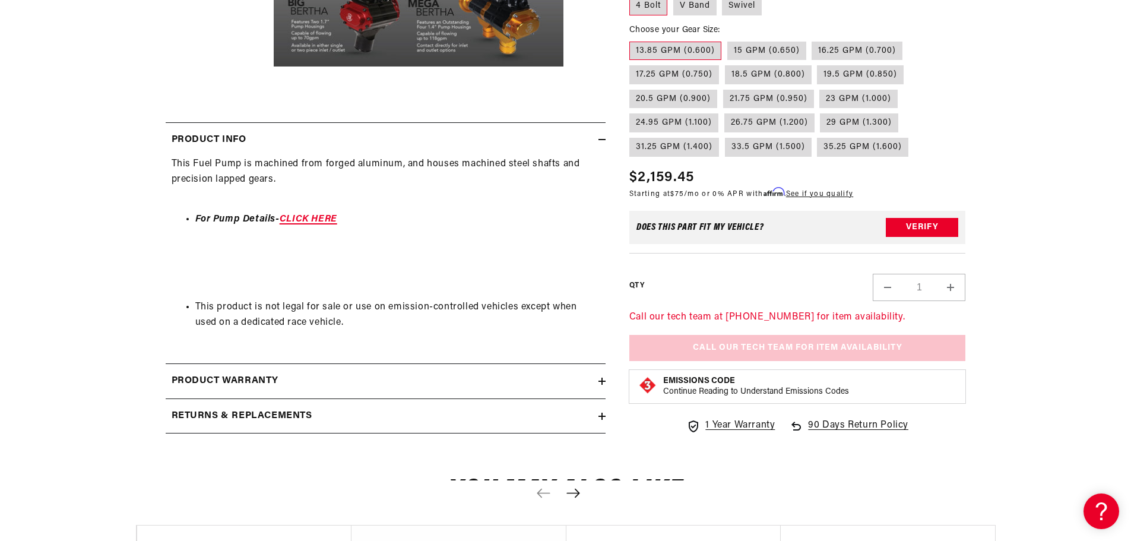
scroll to position [475, 0]
click at [300, 217] on link "CLICK HERE" at bounding box center [309, 217] width 58 height 9
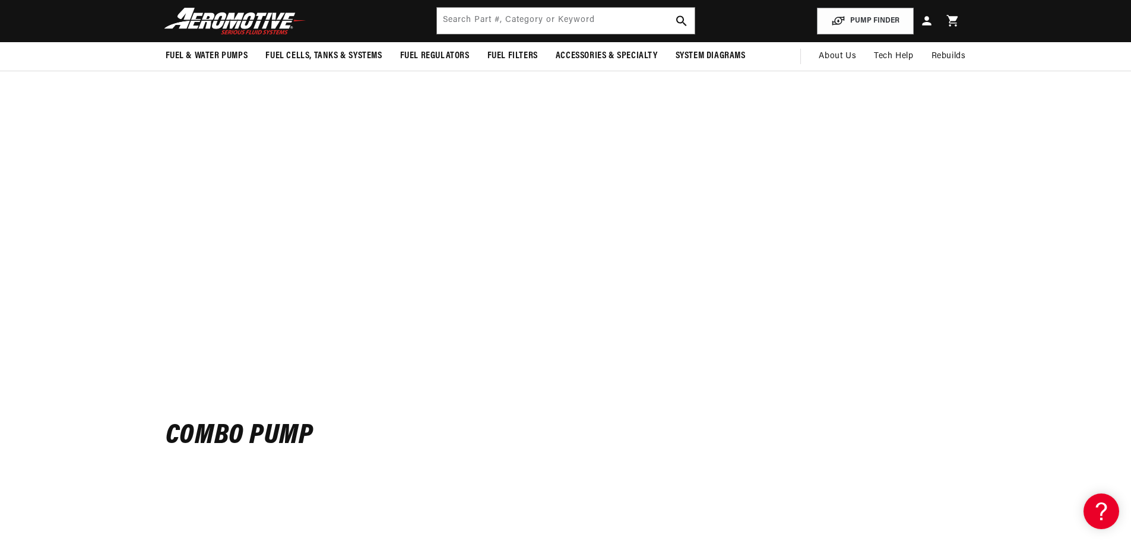
scroll to position [4130, 0]
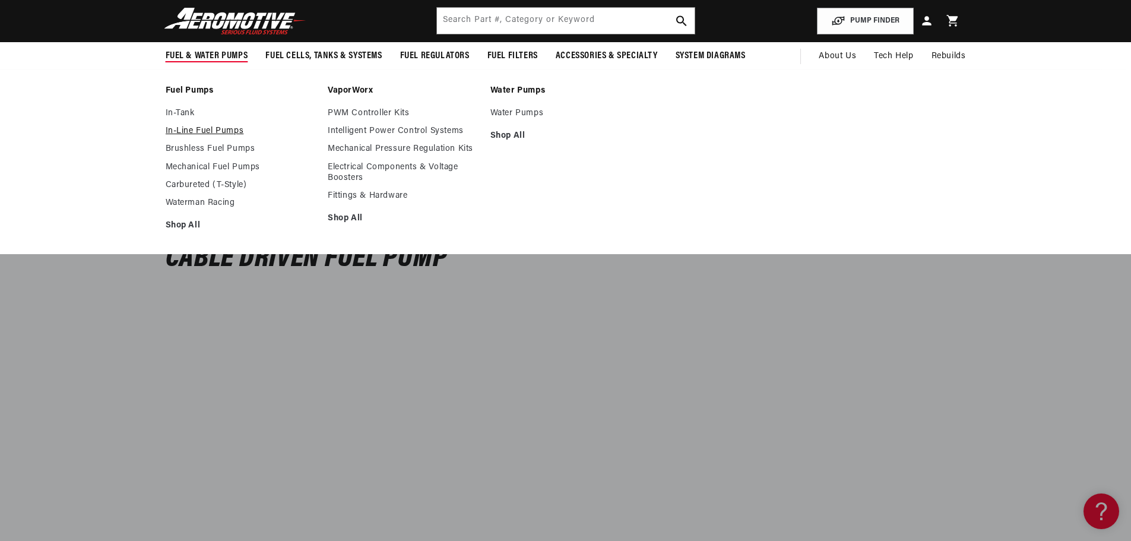
click at [198, 132] on link "In-Line Fuel Pumps" at bounding box center [241, 131] width 151 height 11
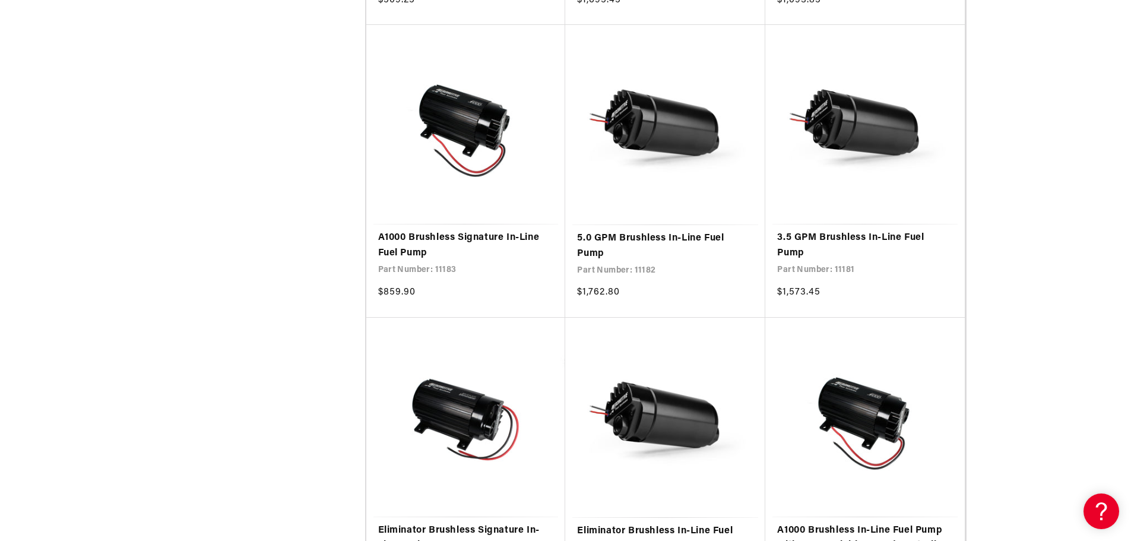
scroll to position [1247, 0]
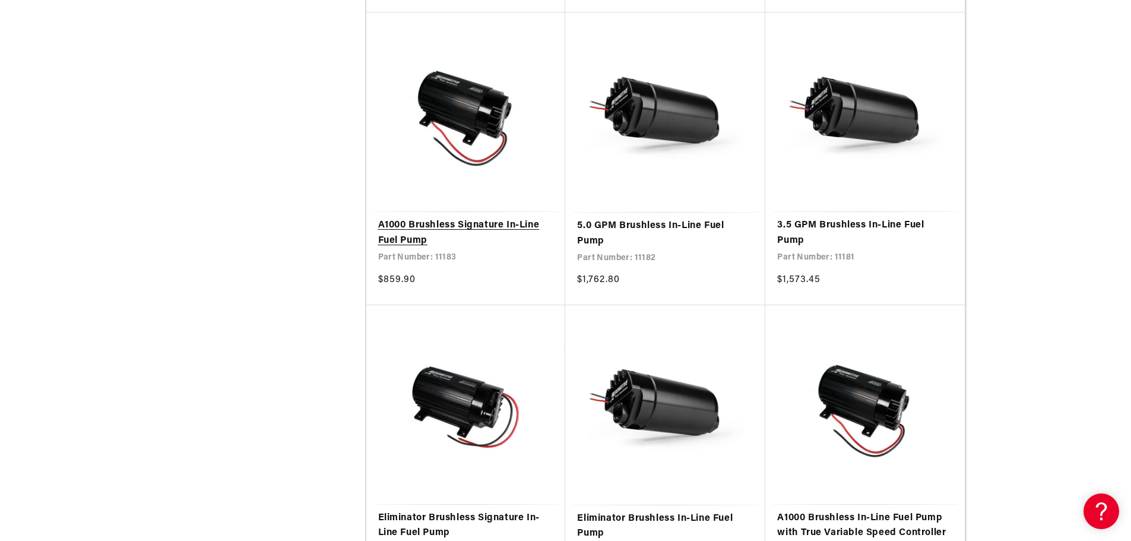
click at [468, 242] on link "A1000 Brushless Signature In-Line Fuel Pump" at bounding box center [466, 233] width 176 height 30
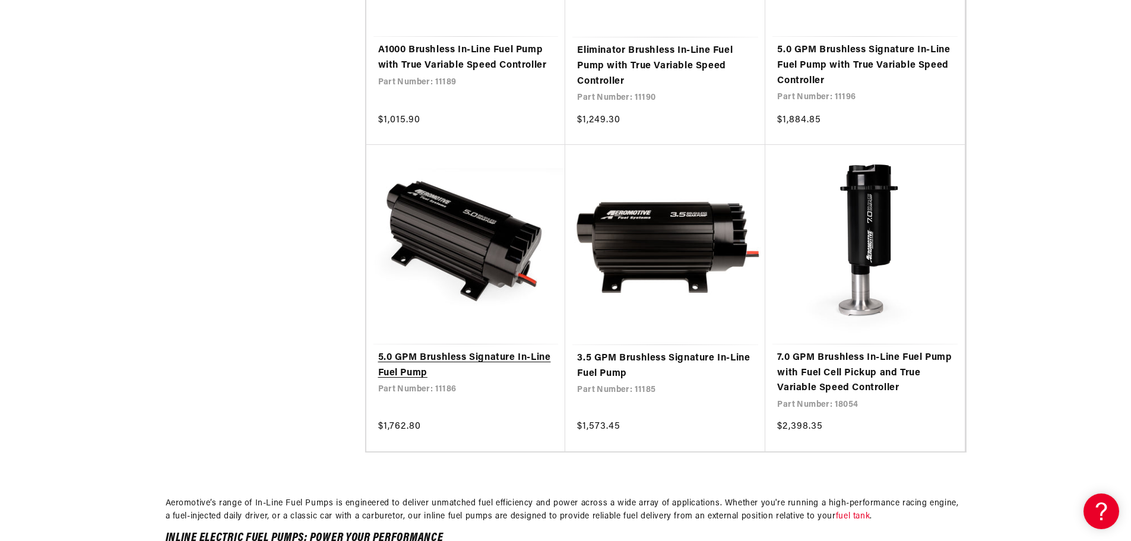
scroll to position [2315, 0]
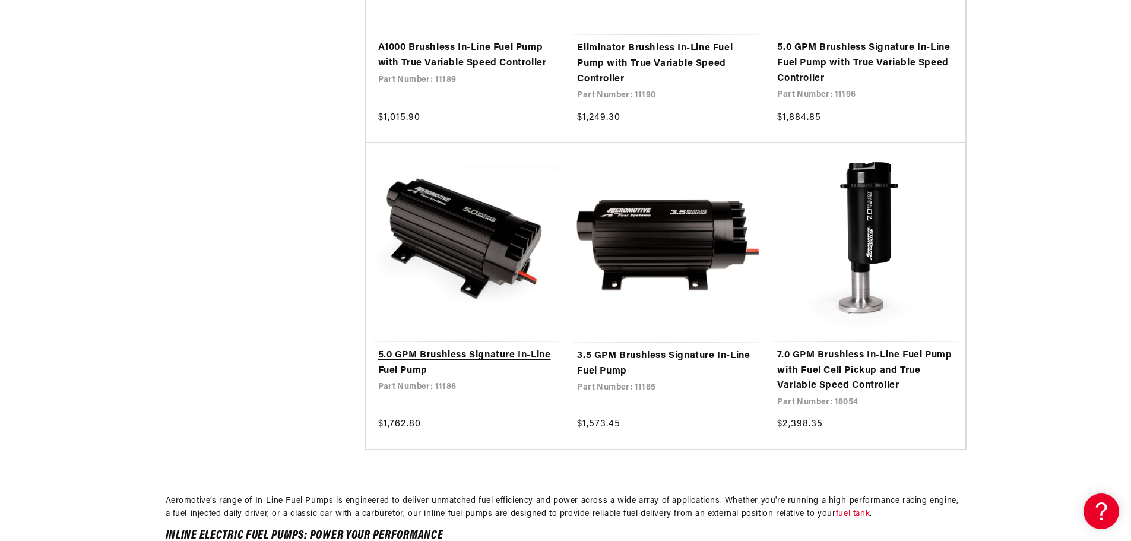
click at [471, 366] on link "5.0 GPM Brushless Signature In-Line Fuel Pump" at bounding box center [466, 363] width 176 height 30
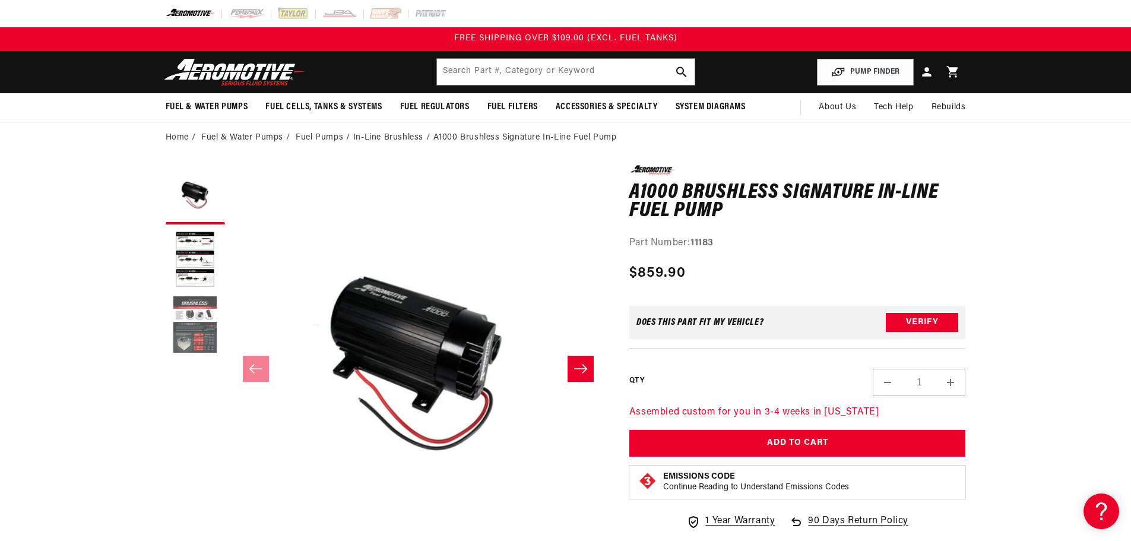
click at [213, 315] on button "Load image 3 in gallery view" at bounding box center [195, 325] width 59 height 59
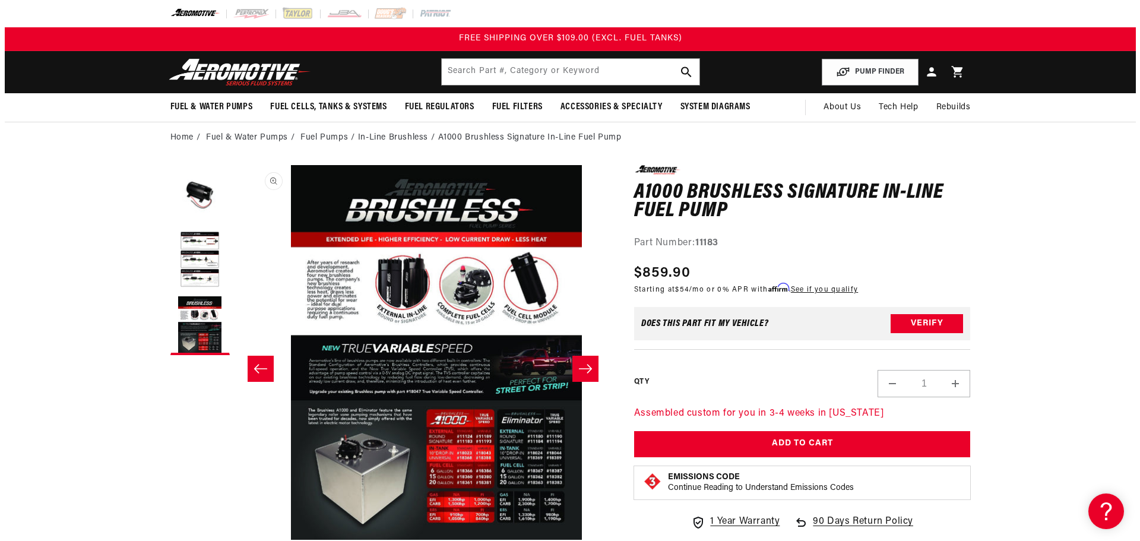
scroll to position [1, 750]
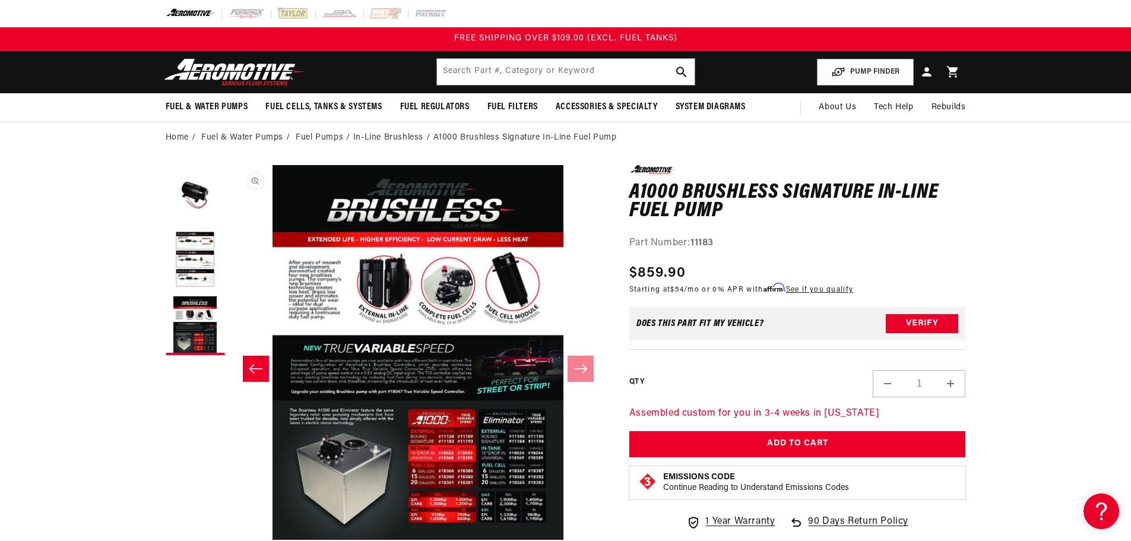
click at [230, 531] on button "Open media 3 in modal" at bounding box center [230, 540] width 0 height 0
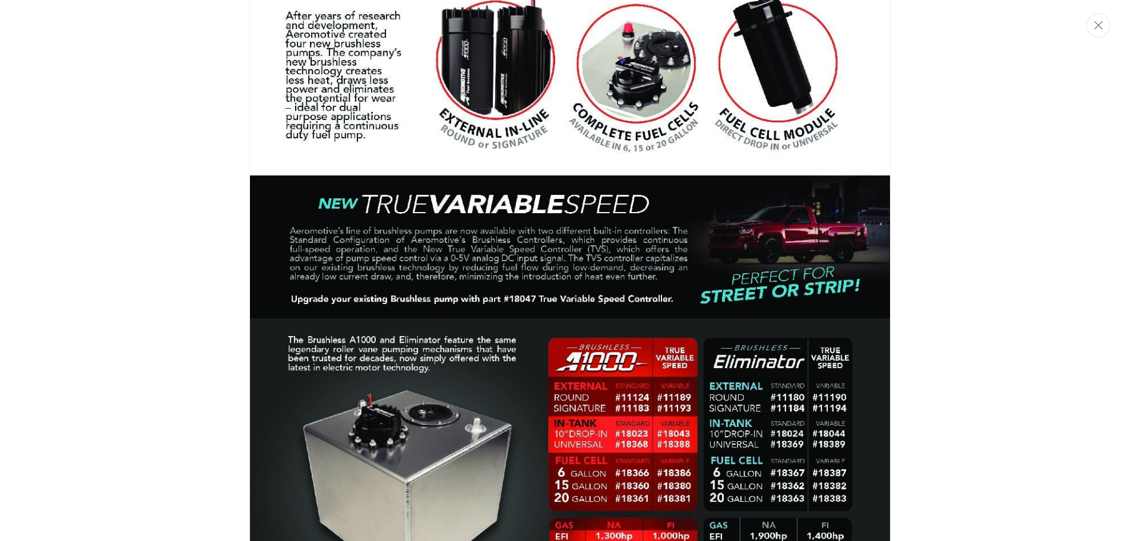
scroll to position [1656, 0]
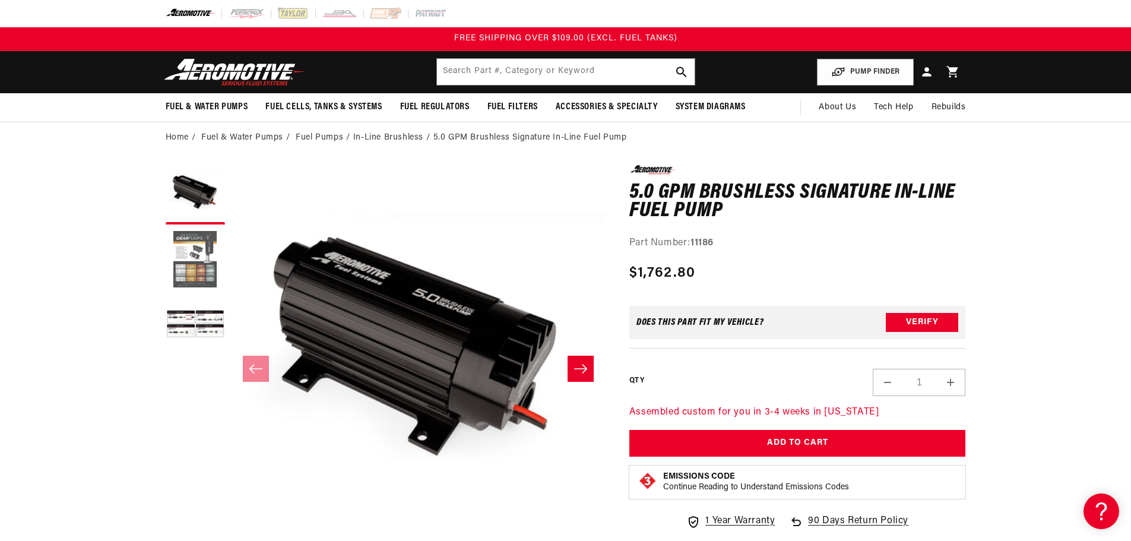
click at [202, 267] on button "Load image 2 in gallery view" at bounding box center [195, 259] width 59 height 59
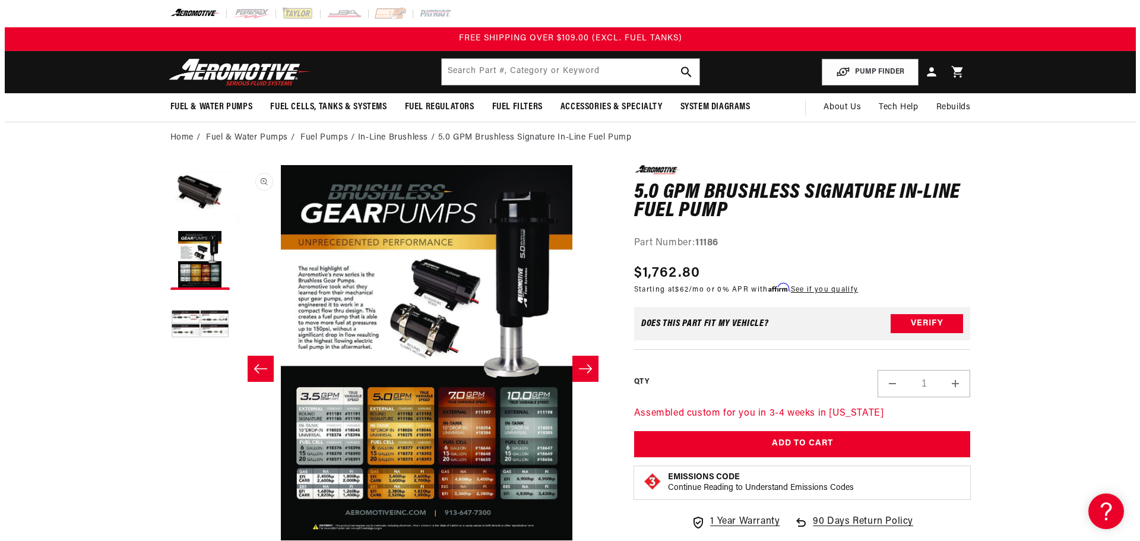
scroll to position [0, 375]
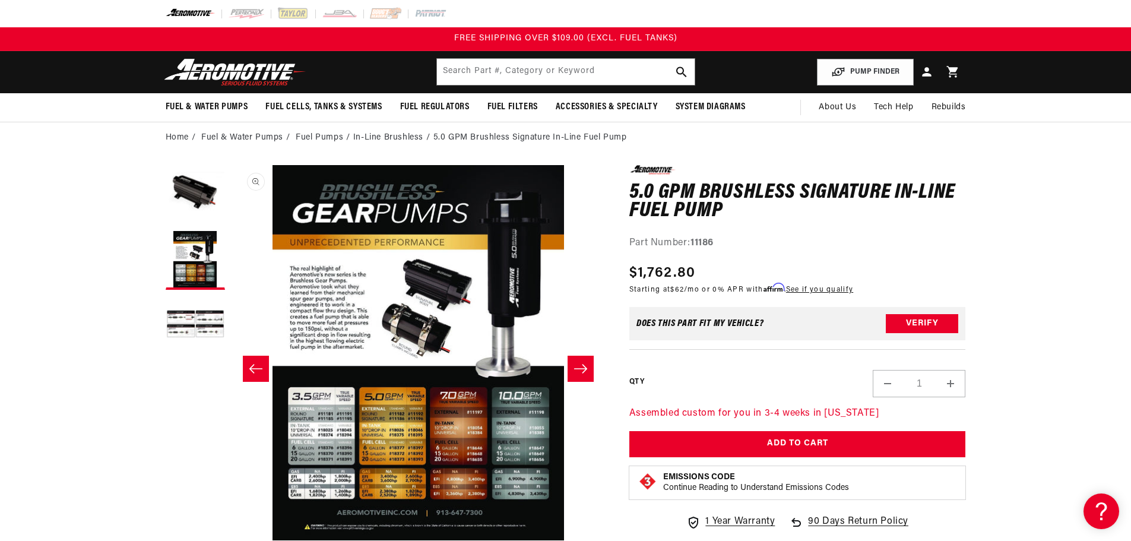
click at [231, 531] on button "Open media 2 in modal" at bounding box center [231, 540] width 0 height 0
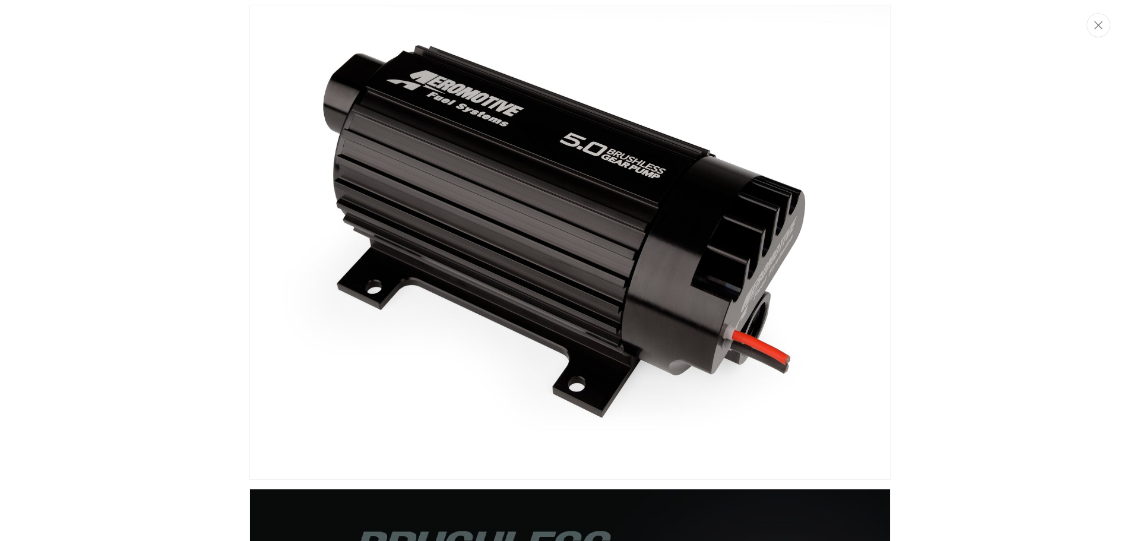
scroll to position [0, 0]
